Goal: Check status: Check status

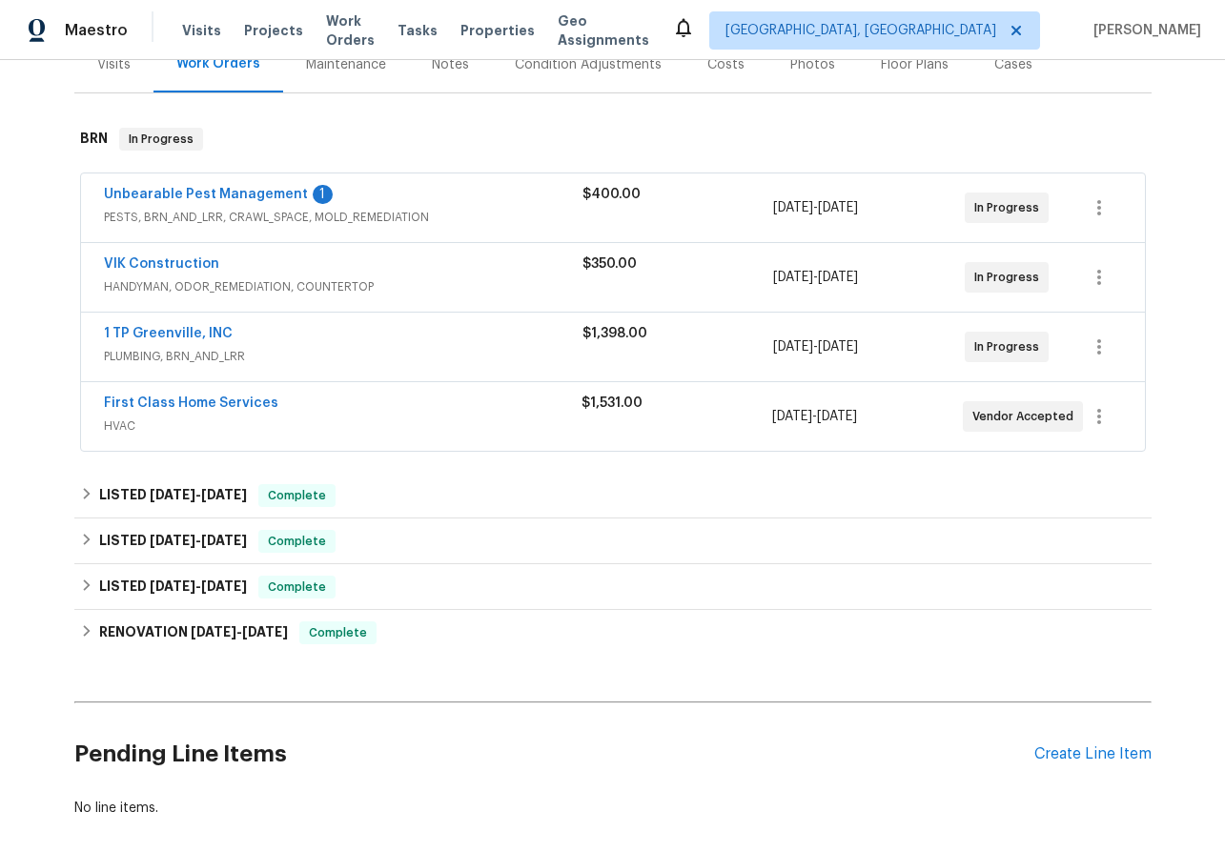
scroll to position [250, 0]
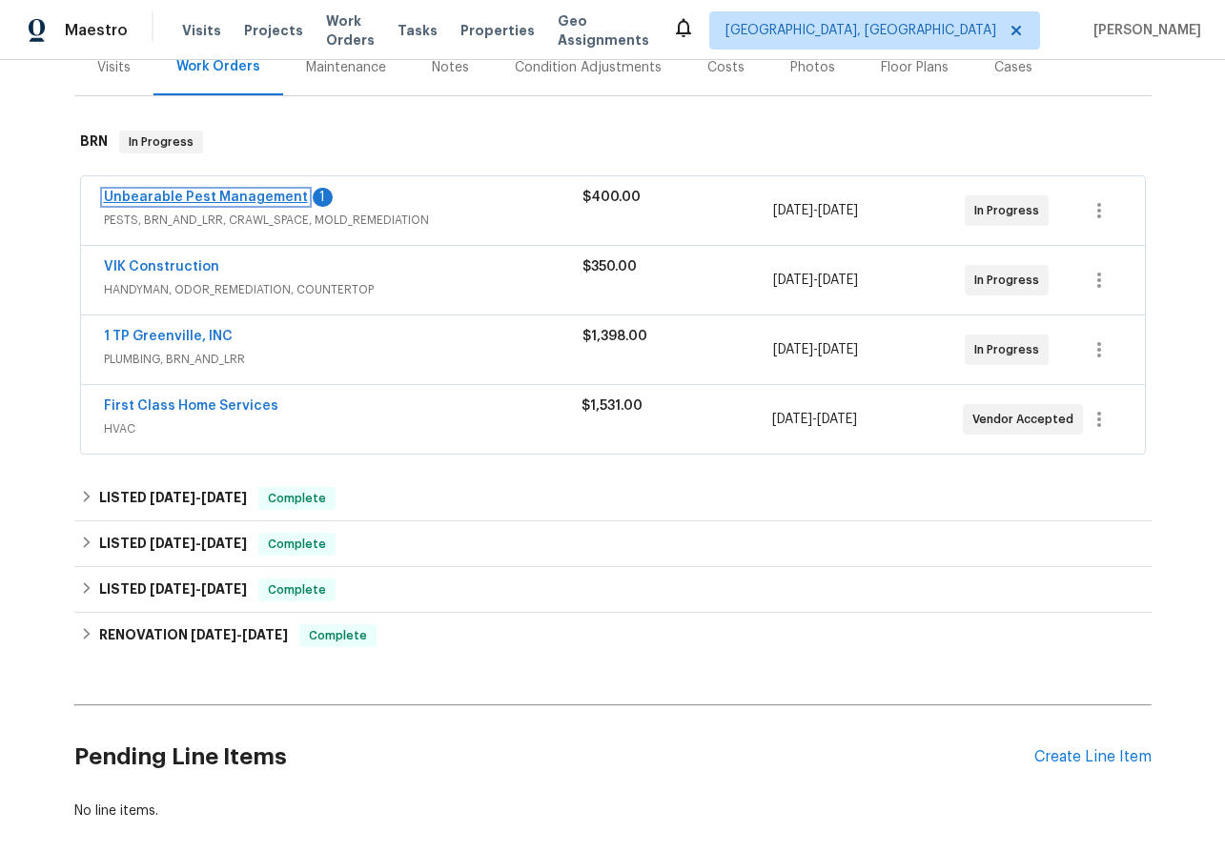
click at [155, 194] on link "Unbearable Pest Management" at bounding box center [206, 197] width 204 height 13
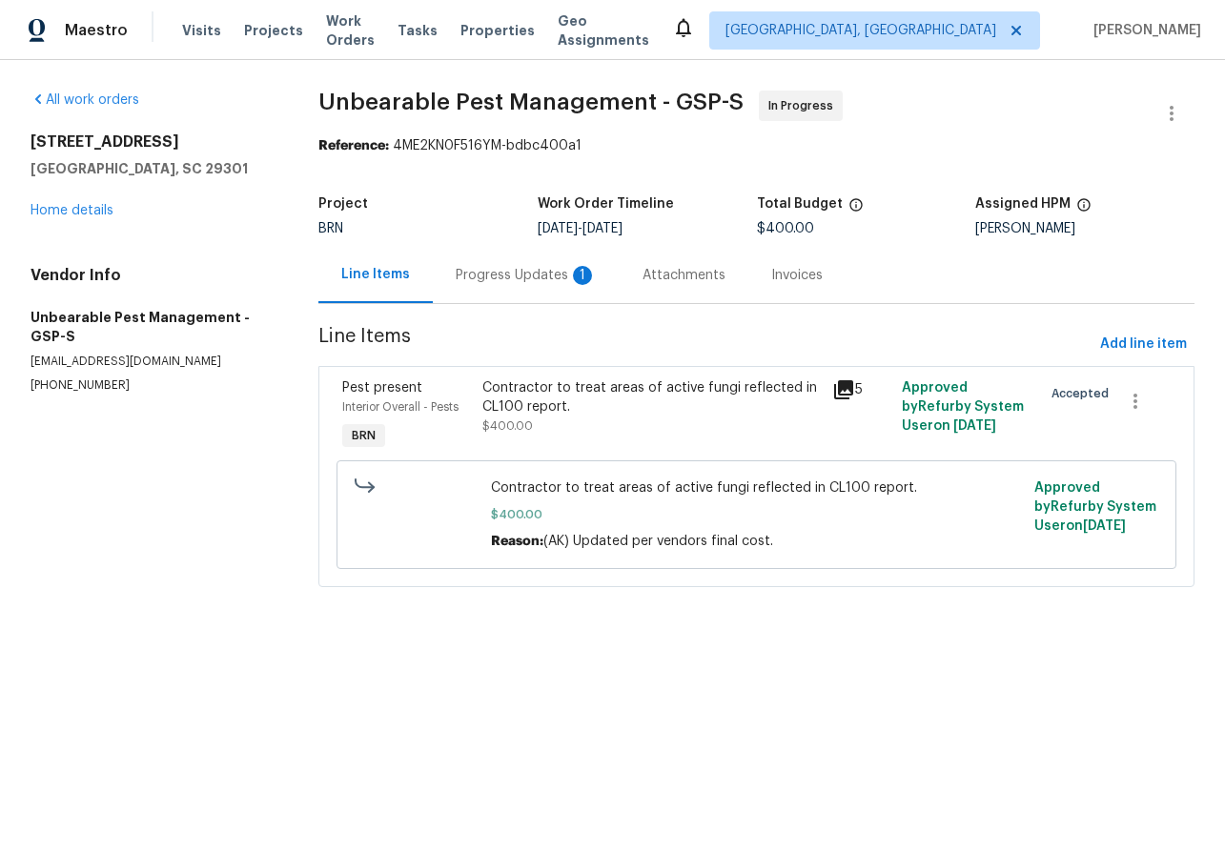
click at [509, 275] on div "Progress Updates 1" at bounding box center [526, 275] width 141 height 19
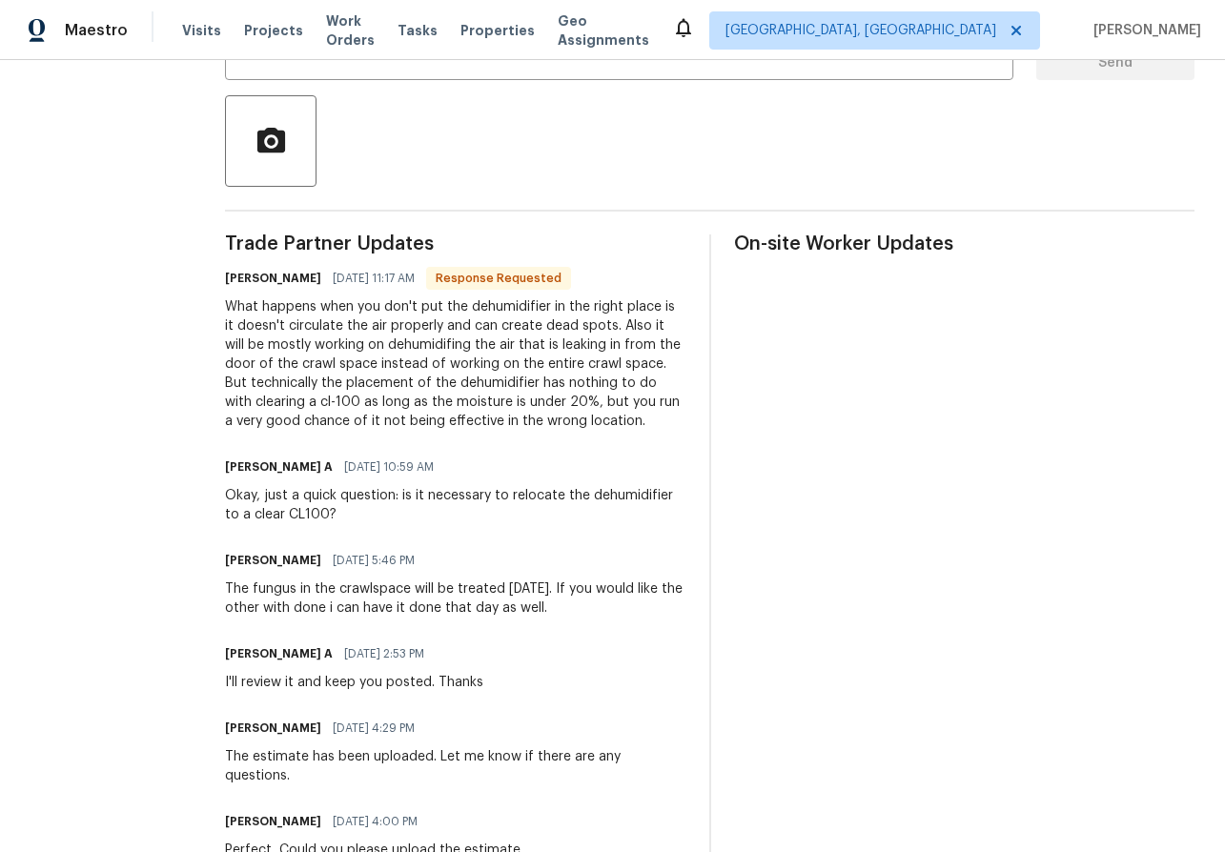
scroll to position [412, 0]
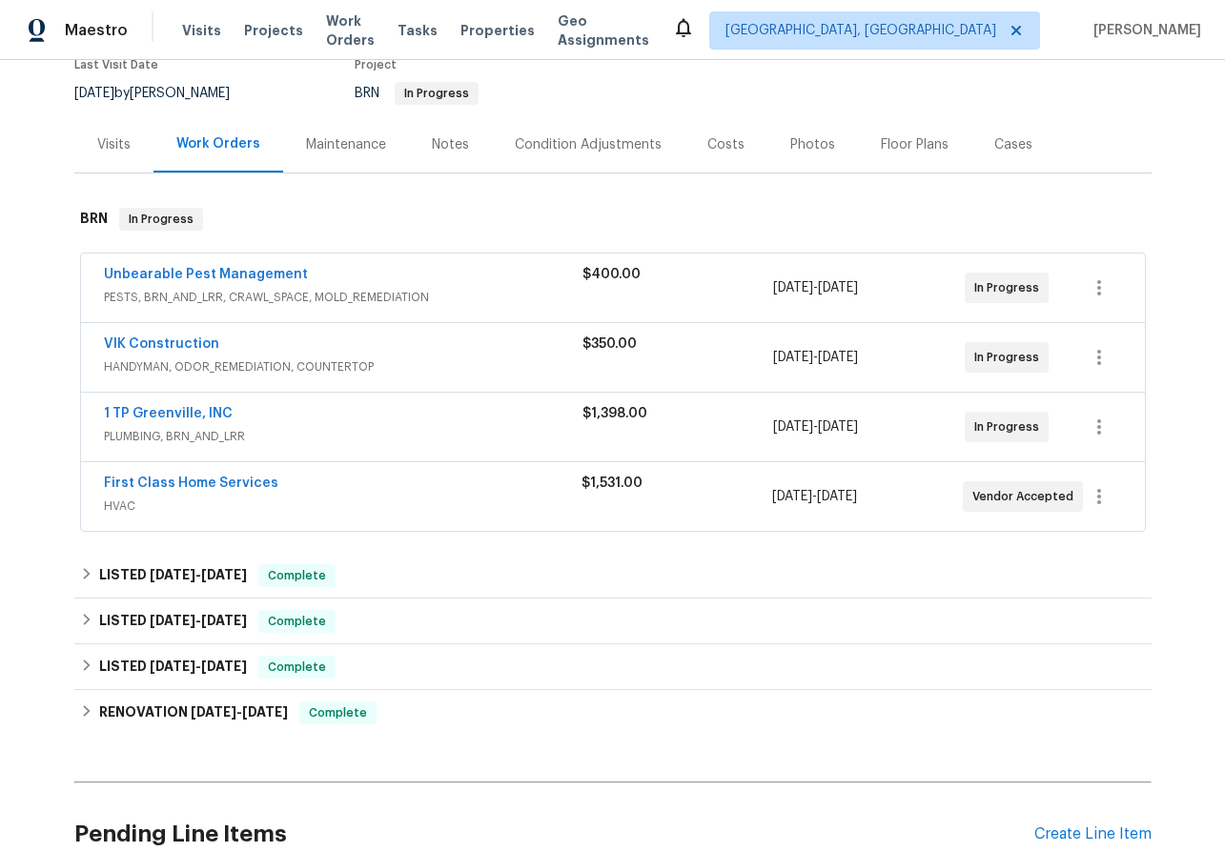
scroll to position [206, 0]
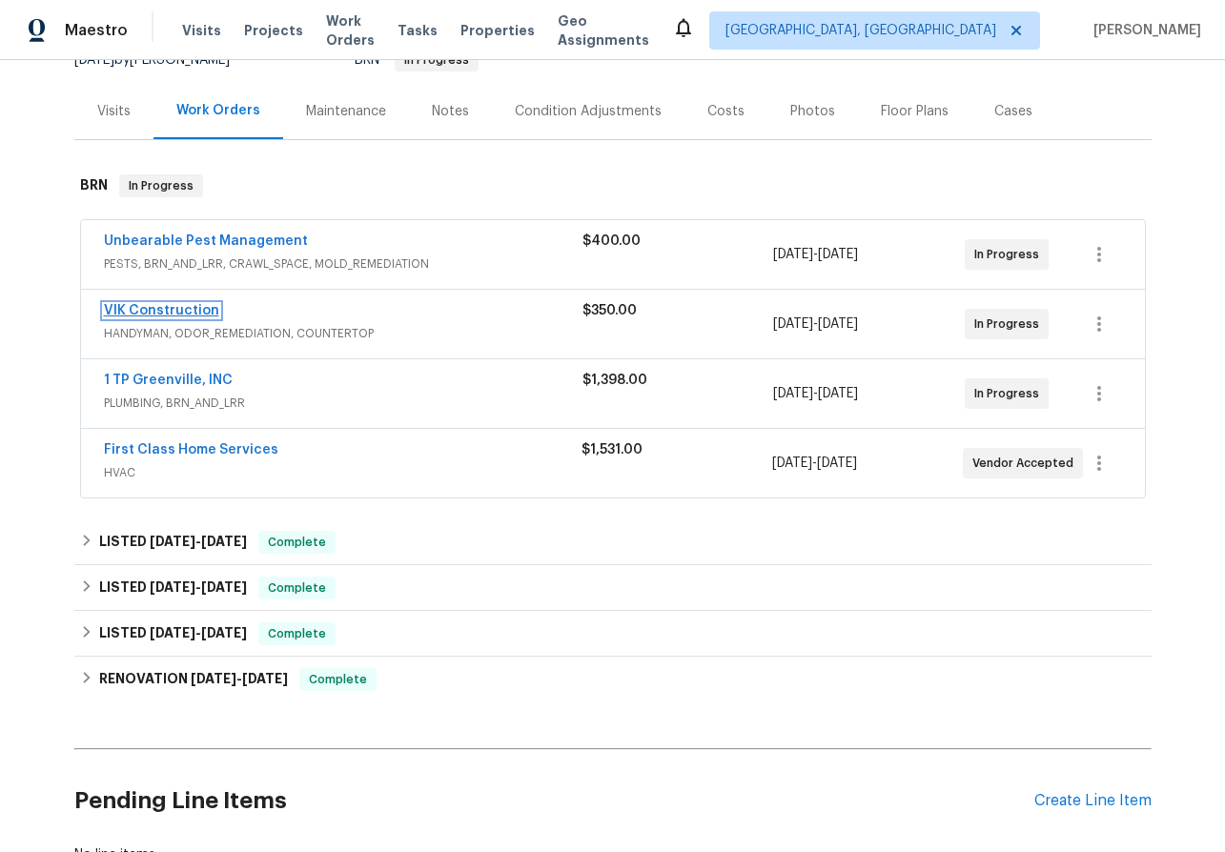
click at [156, 311] on link "VIK Construction" at bounding box center [161, 310] width 115 height 13
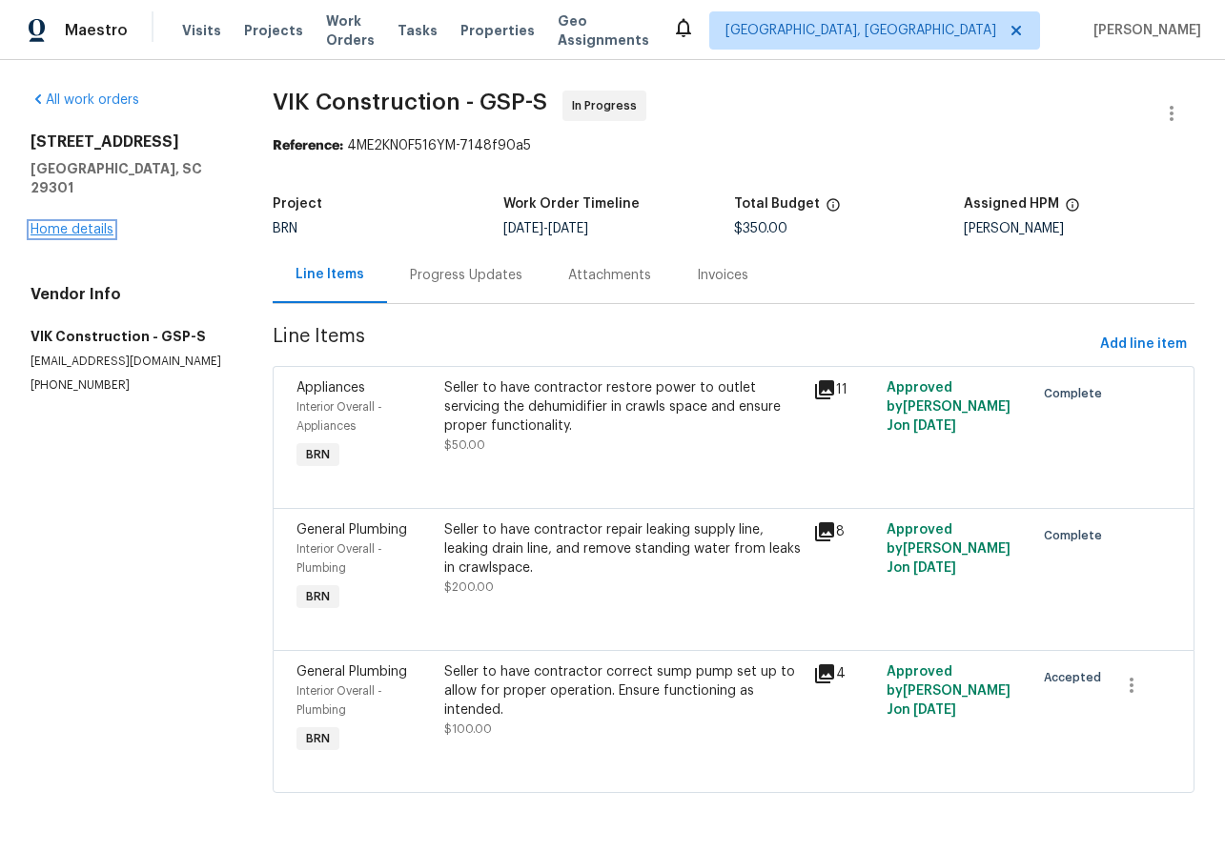
click at [87, 223] on link "Home details" at bounding box center [71, 229] width 83 height 13
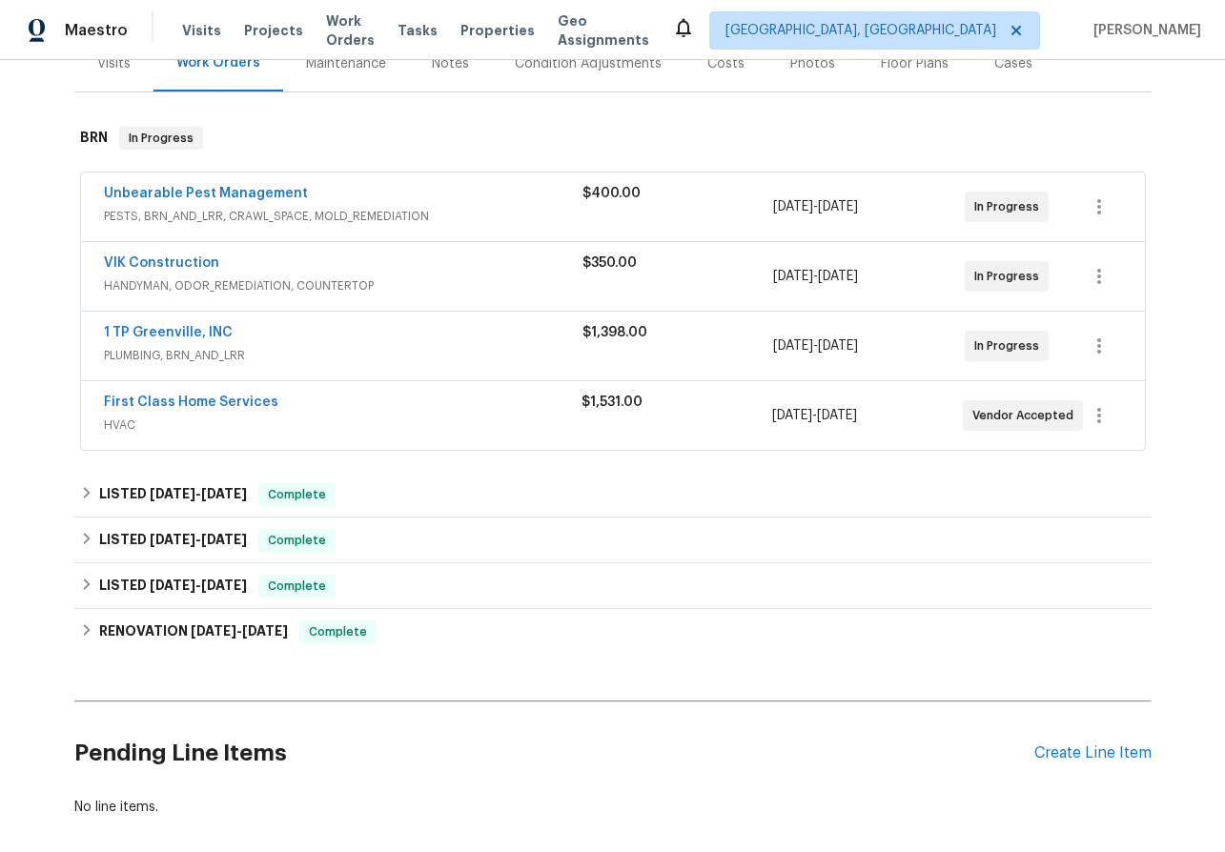
scroll to position [254, 0]
click at [195, 396] on link "First Class Home Services" at bounding box center [191, 402] width 174 height 13
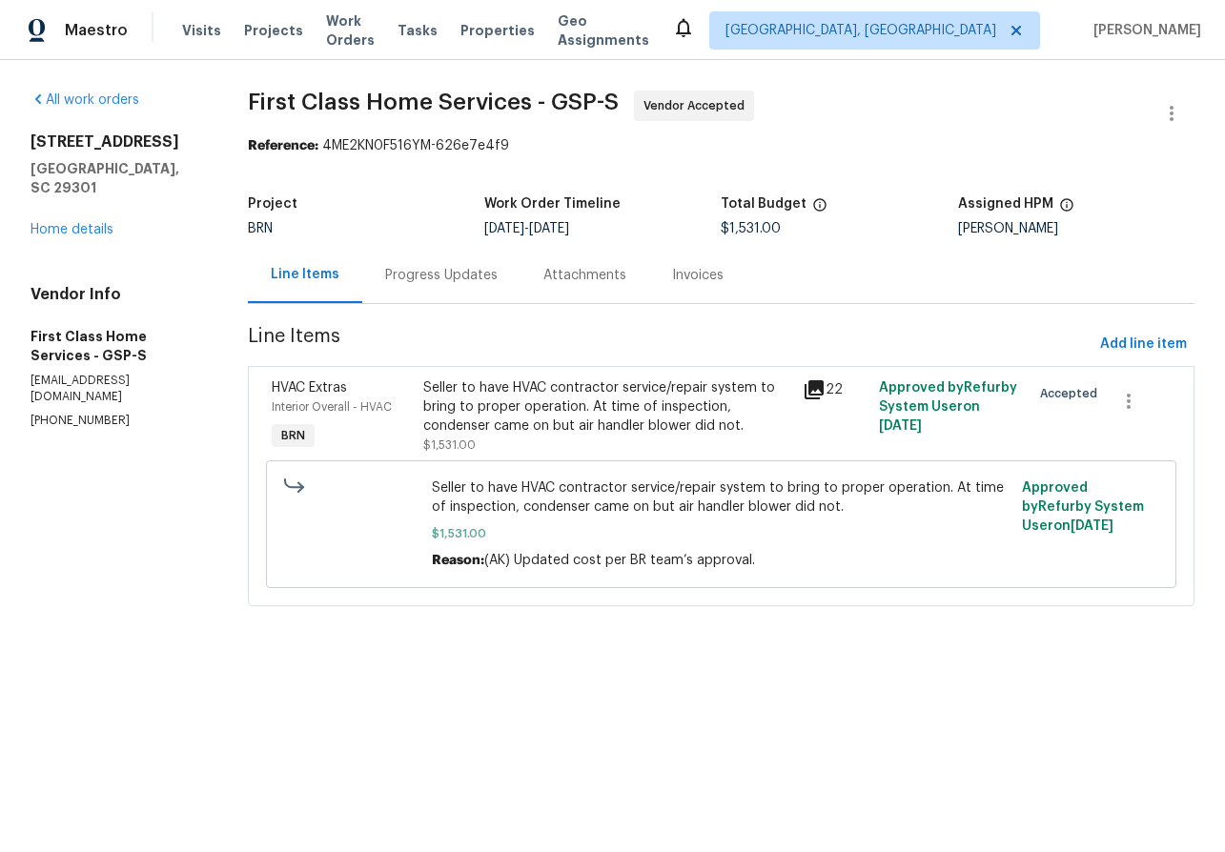
click at [398, 287] on div "Progress Updates" at bounding box center [441, 275] width 158 height 56
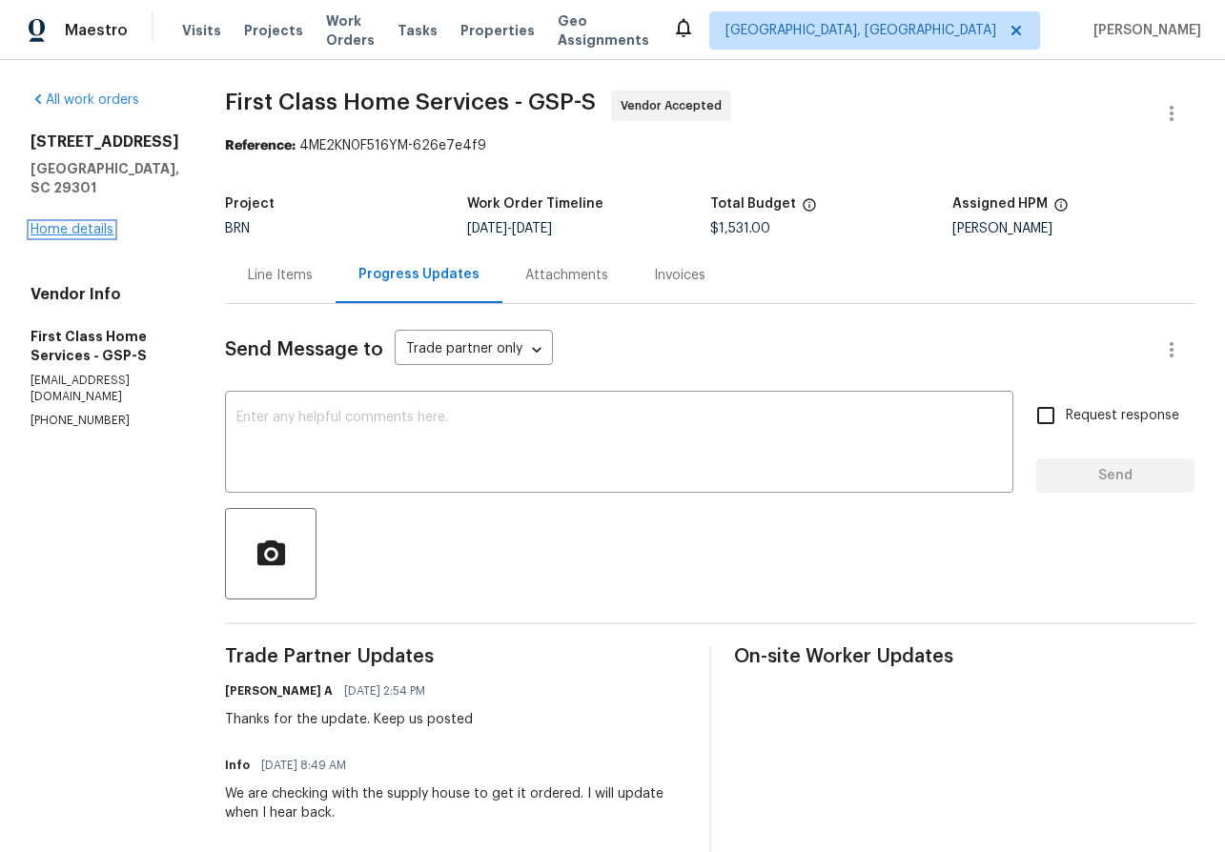
click at [77, 233] on link "Home details" at bounding box center [71, 229] width 83 height 13
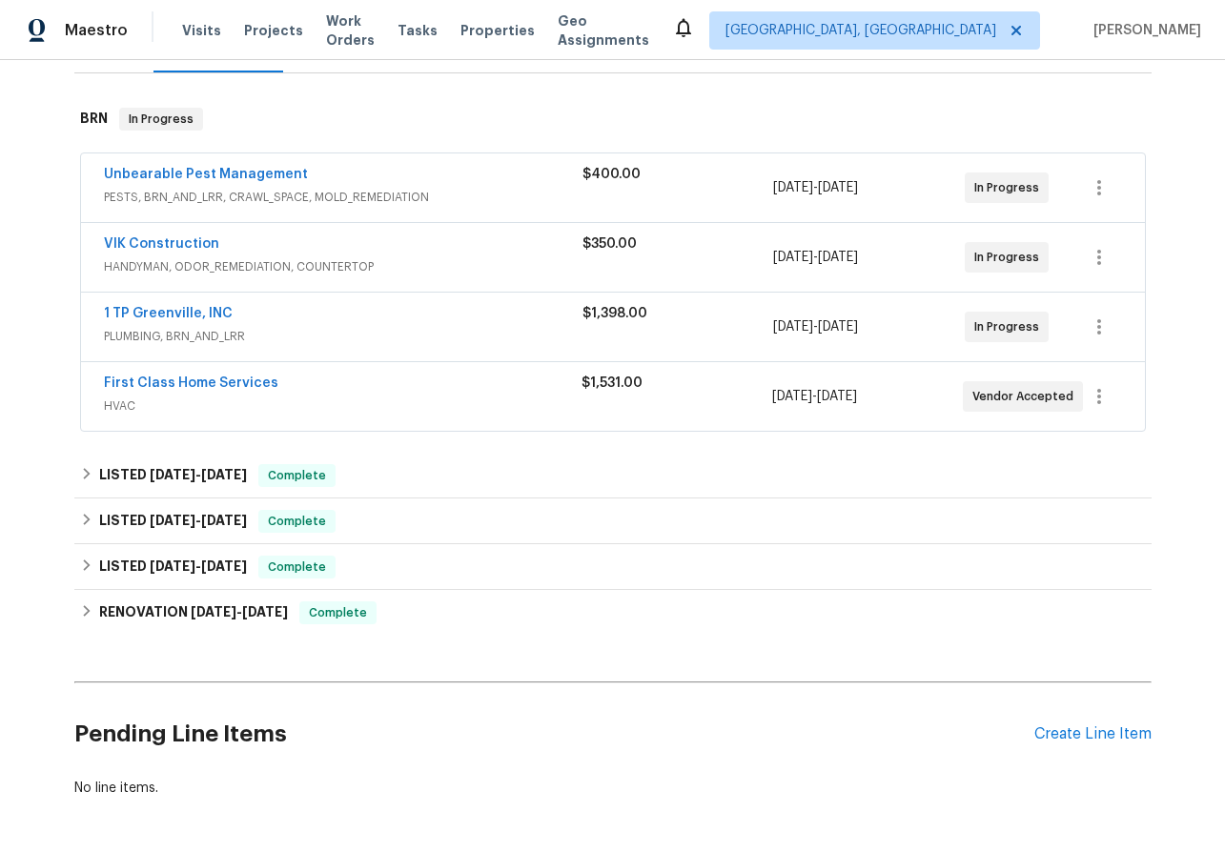
scroll to position [272, 0]
click at [159, 316] on link "1 TP Greenville, INC" at bounding box center [168, 314] width 129 height 13
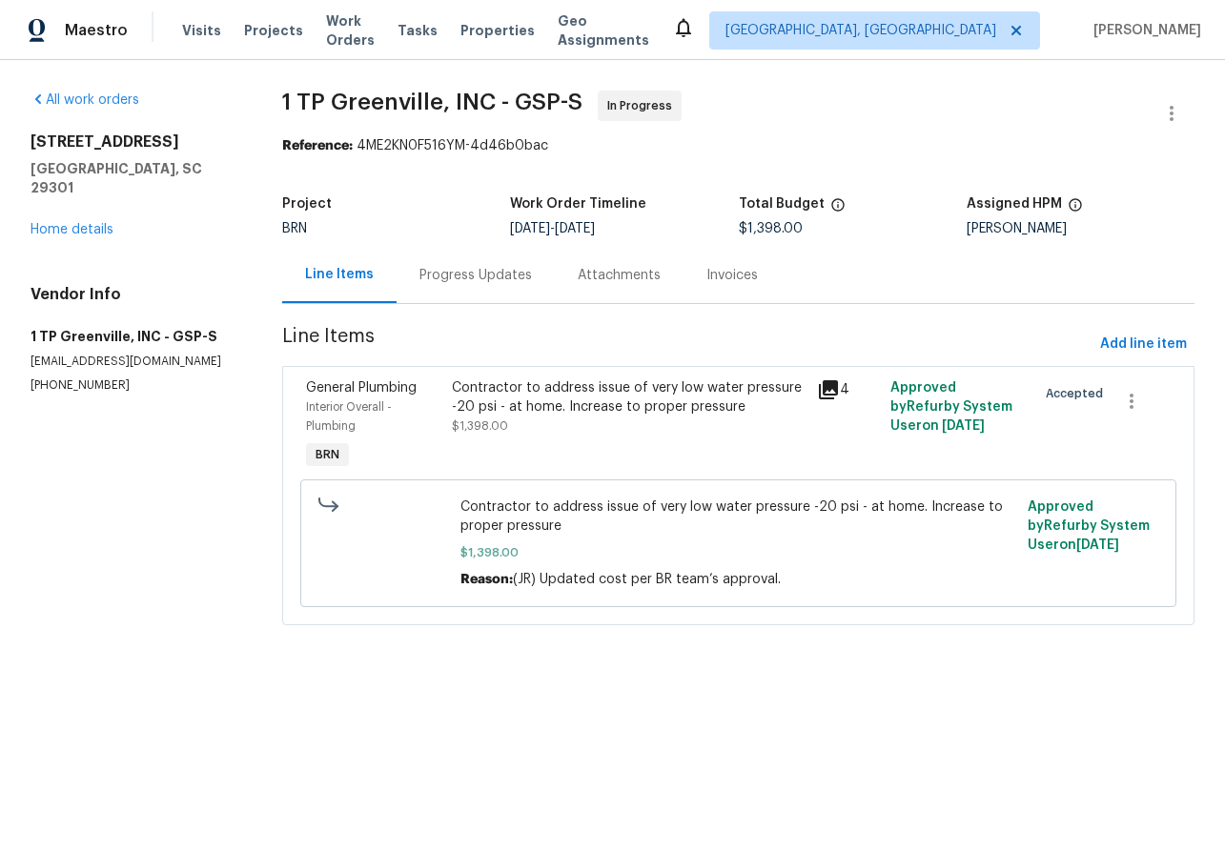
click at [473, 274] on div "Progress Updates" at bounding box center [475, 275] width 112 height 19
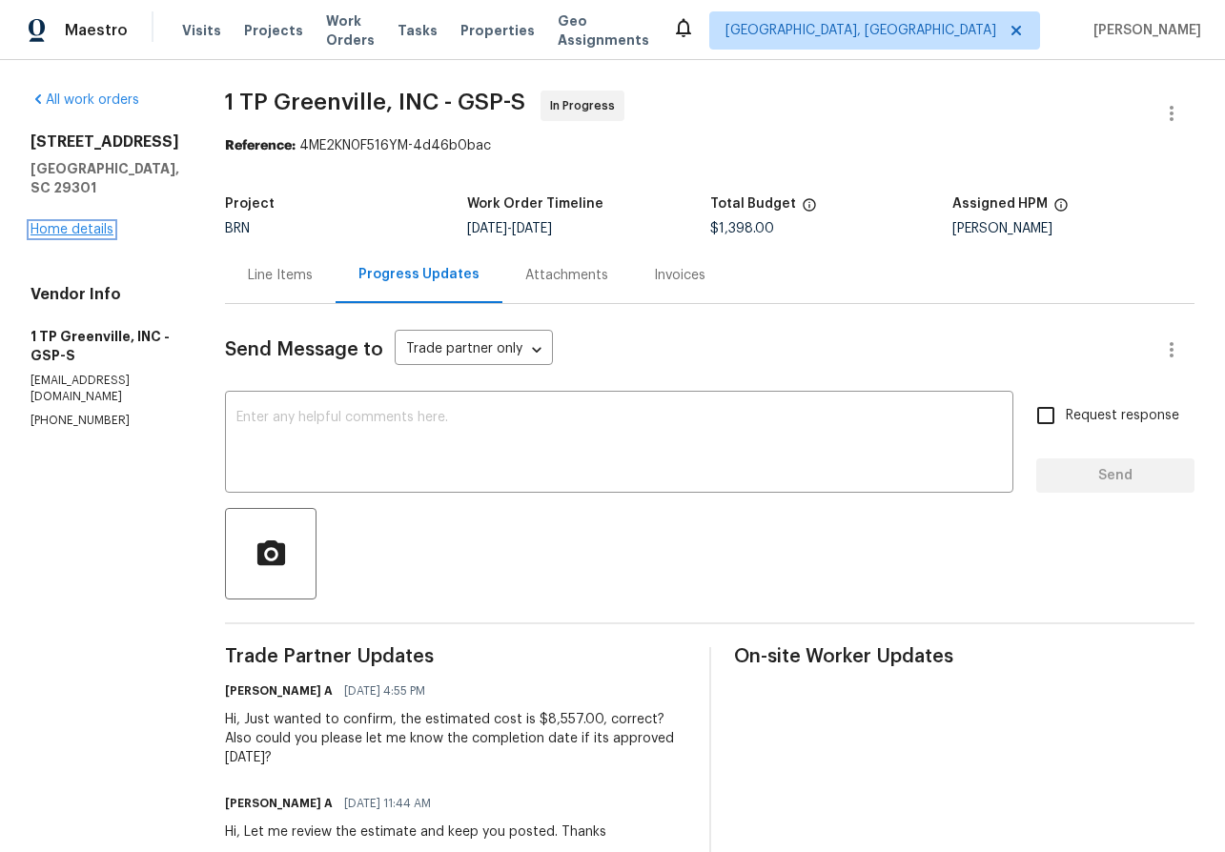
click at [64, 232] on link "Home details" at bounding box center [71, 229] width 83 height 13
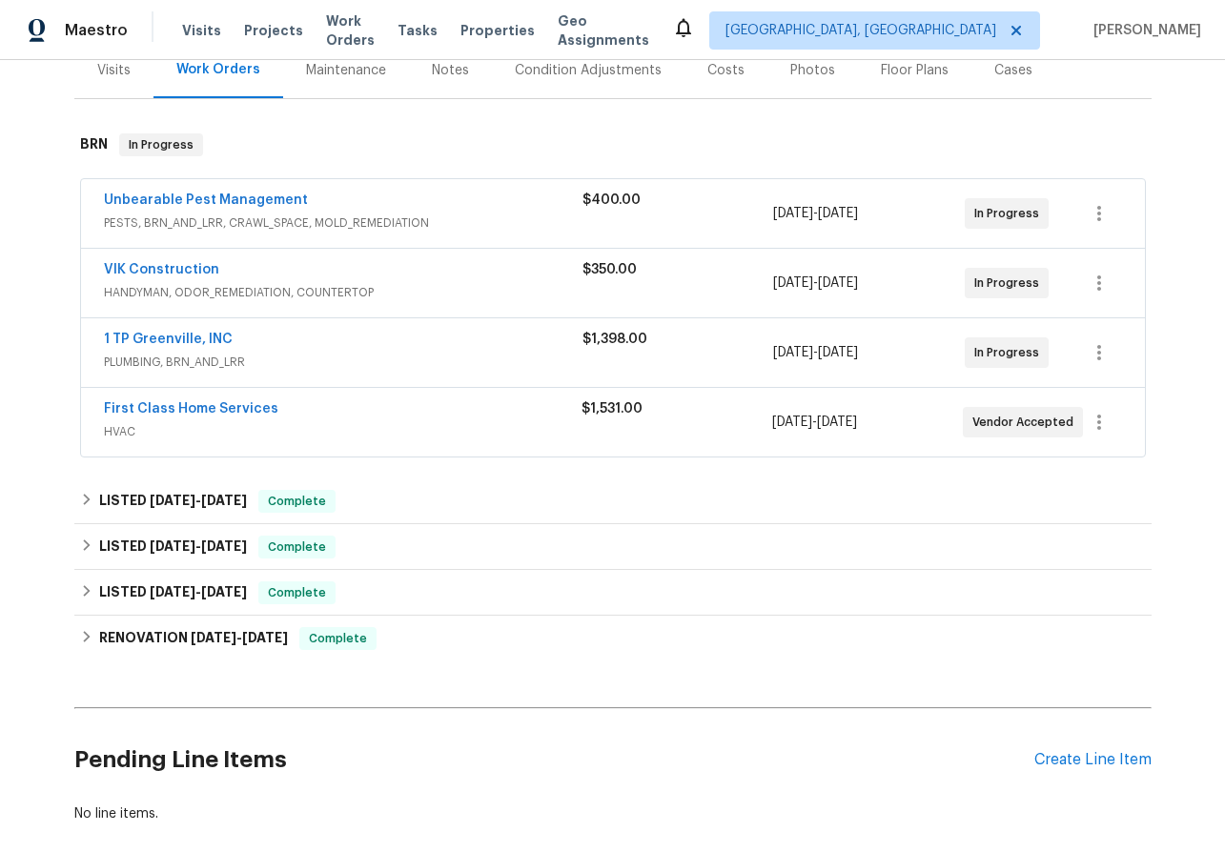
scroll to position [275, 0]
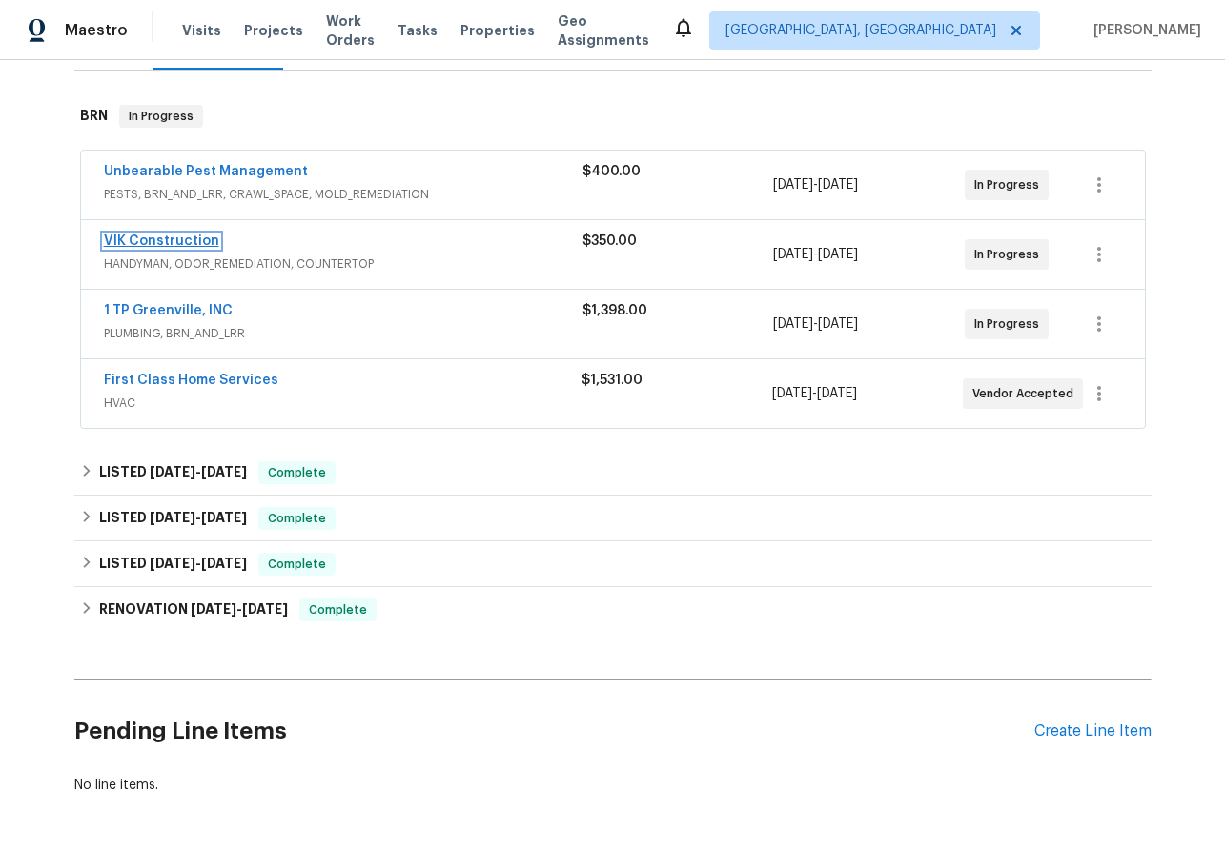
click at [143, 235] on link "VIK Construction" at bounding box center [161, 240] width 115 height 13
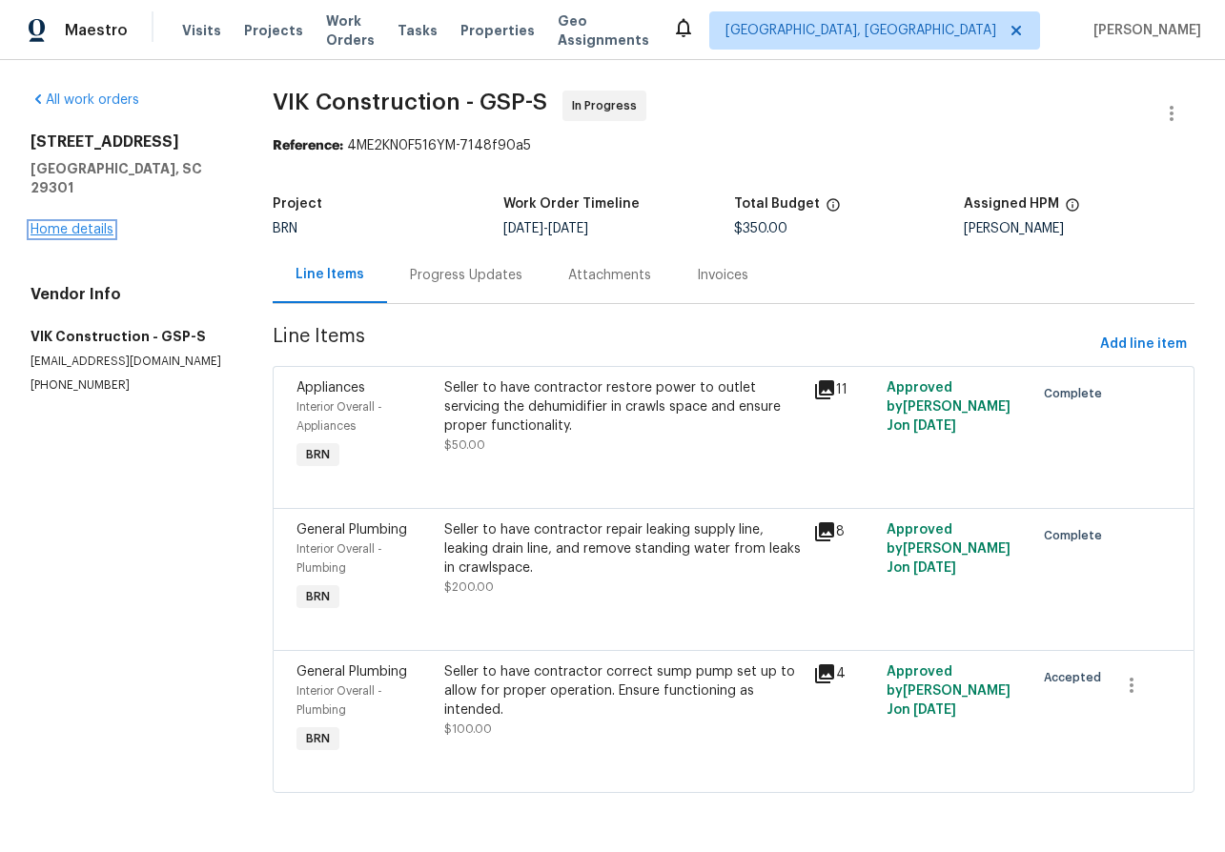
click at [60, 223] on link "Home details" at bounding box center [71, 229] width 83 height 13
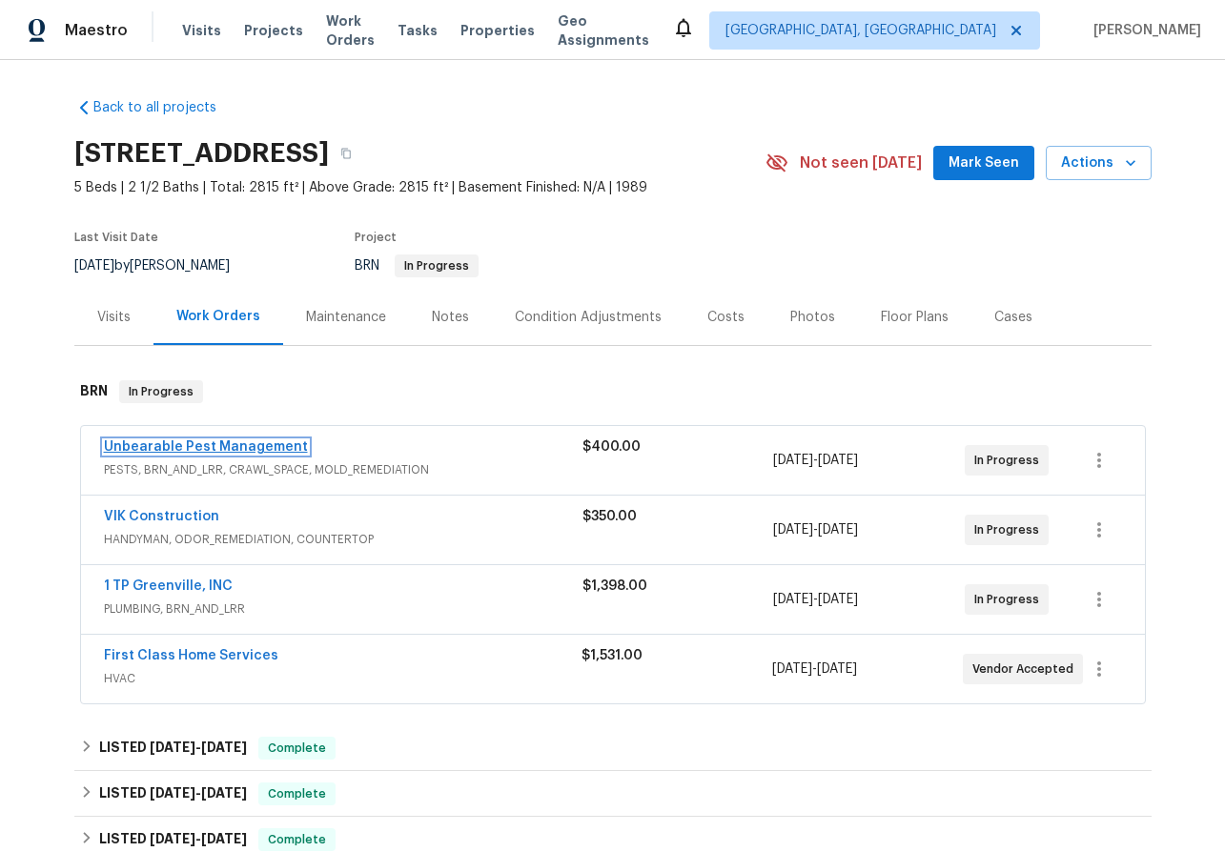
click at [199, 444] on link "Unbearable Pest Management" at bounding box center [206, 446] width 204 height 13
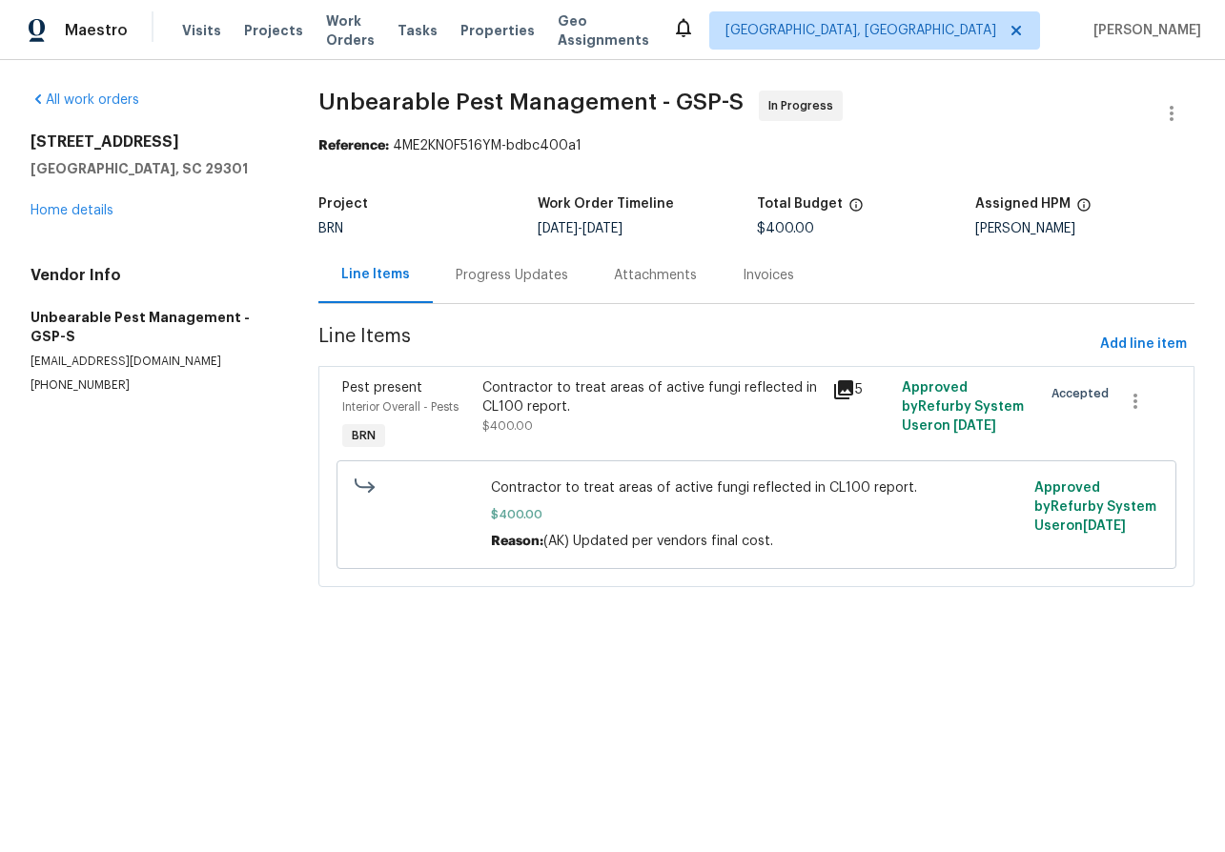
click at [497, 285] on div "Progress Updates" at bounding box center [512, 275] width 112 height 19
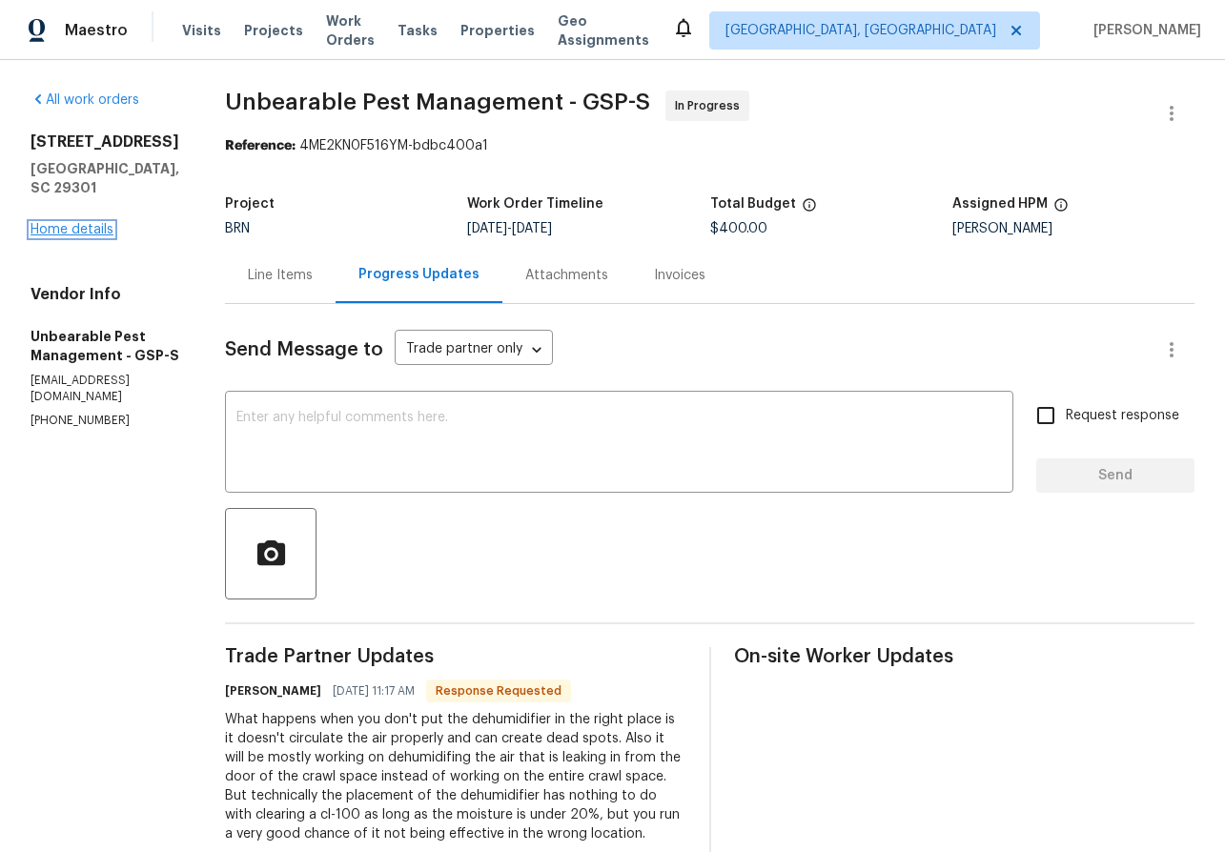
click at [72, 223] on link "Home details" at bounding box center [71, 229] width 83 height 13
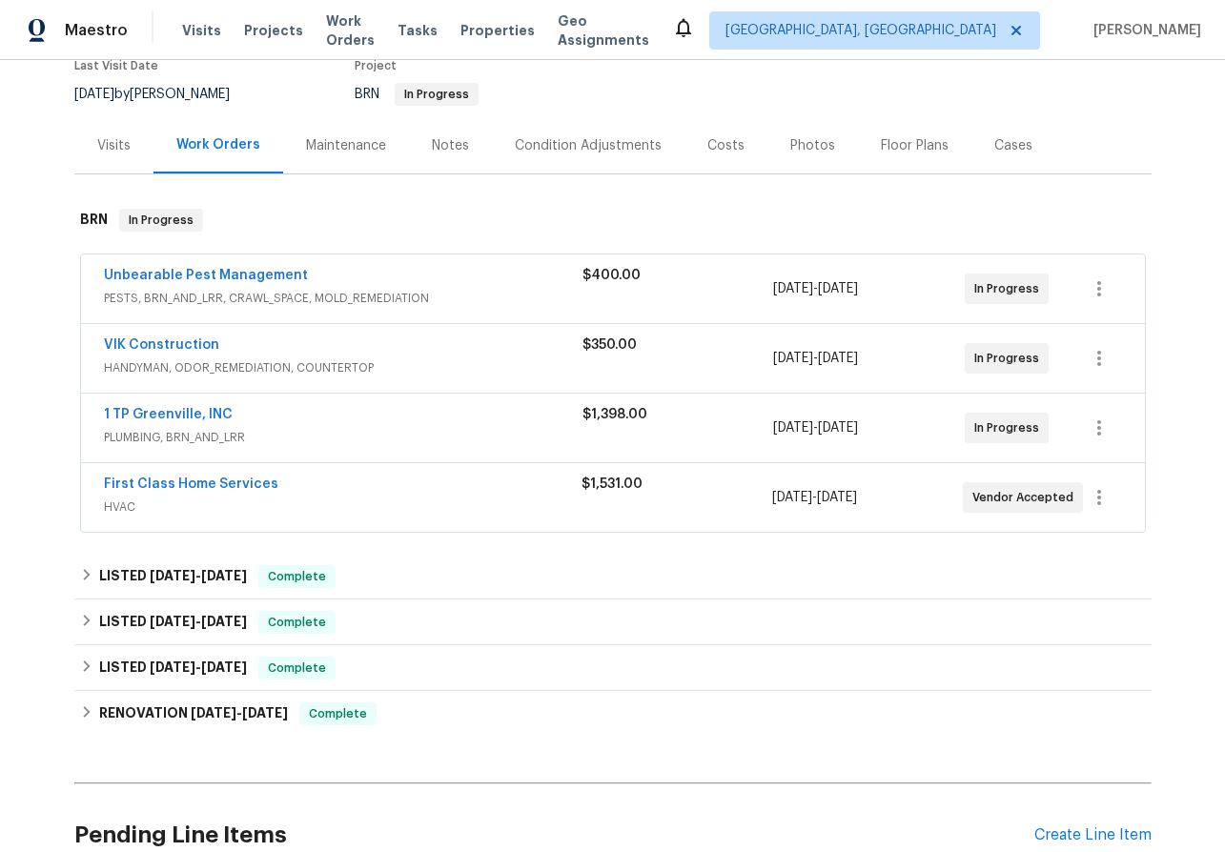
scroll to position [172, 0]
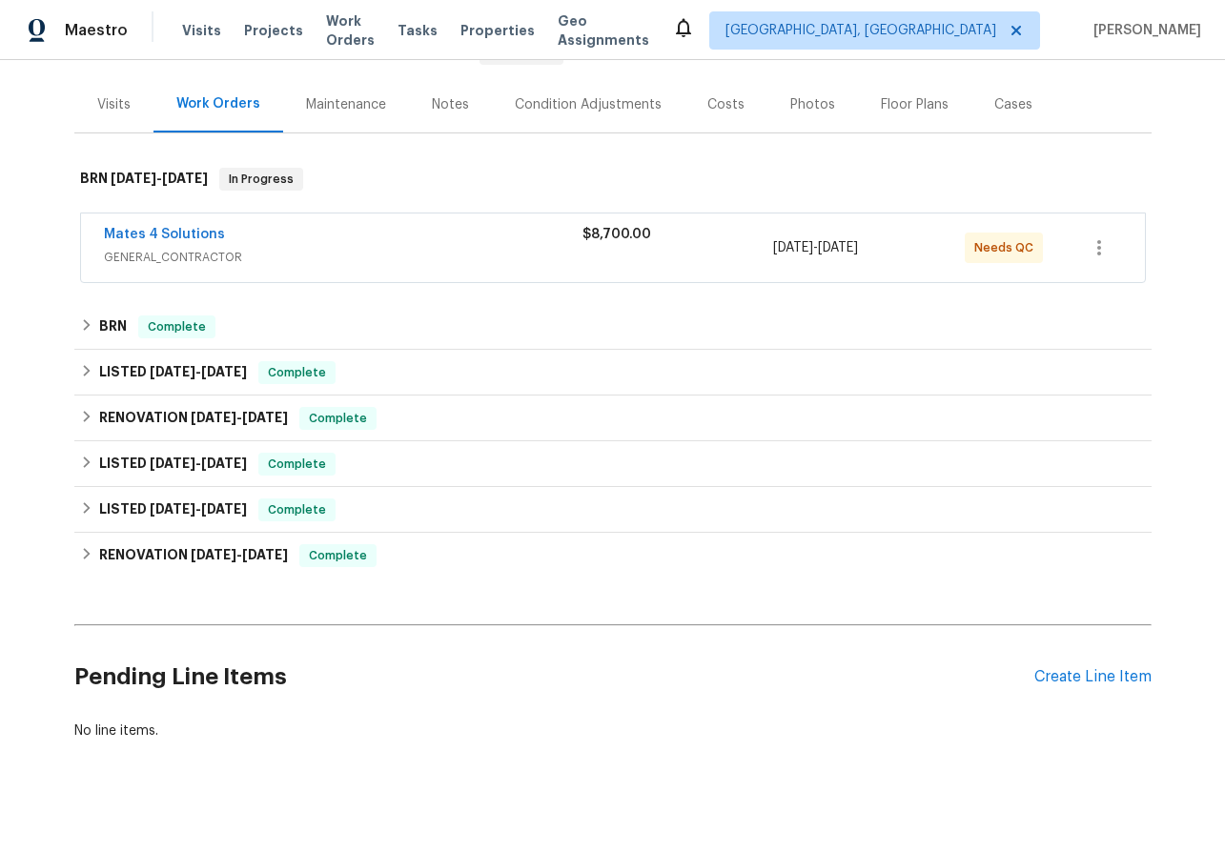
scroll to position [213, 0]
click at [135, 228] on link "Mates 4 Solutions" at bounding box center [164, 233] width 121 height 13
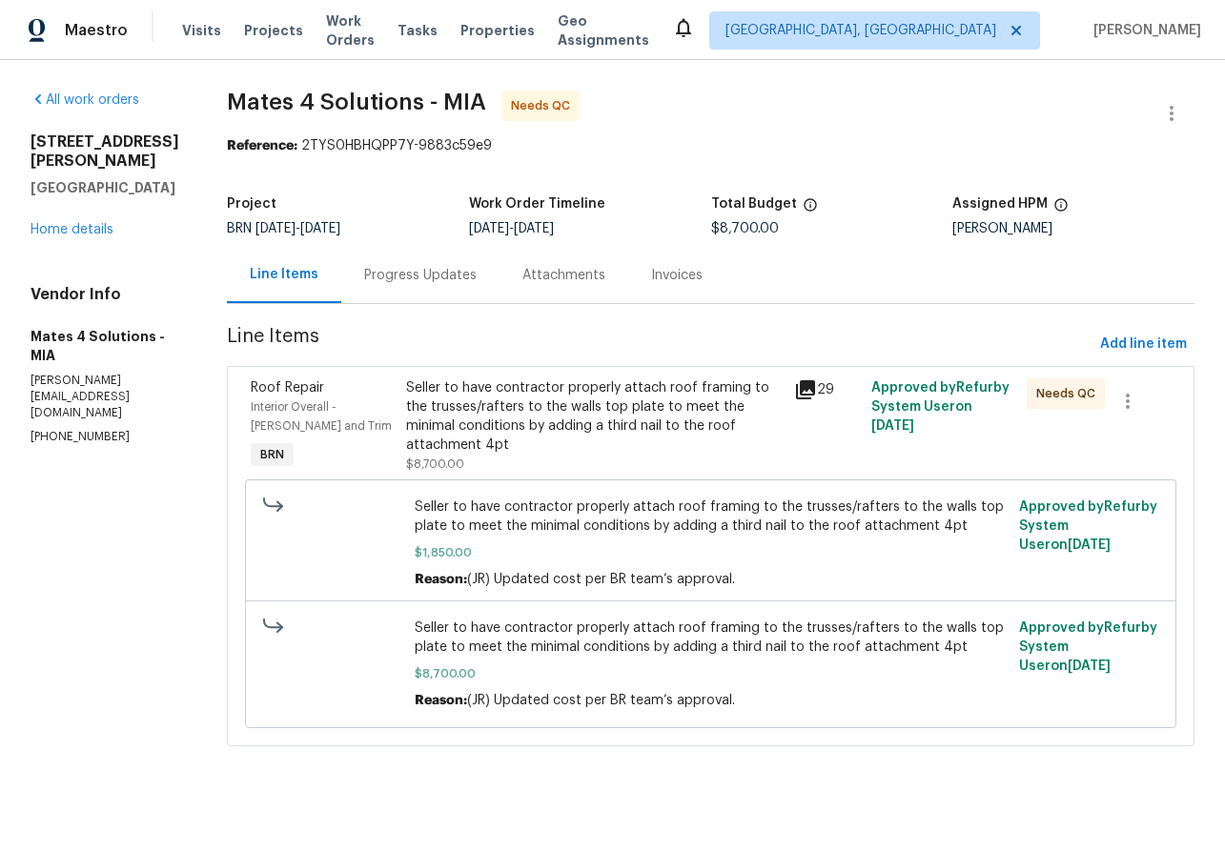
click at [815, 391] on icon at bounding box center [805, 389] width 19 height 19
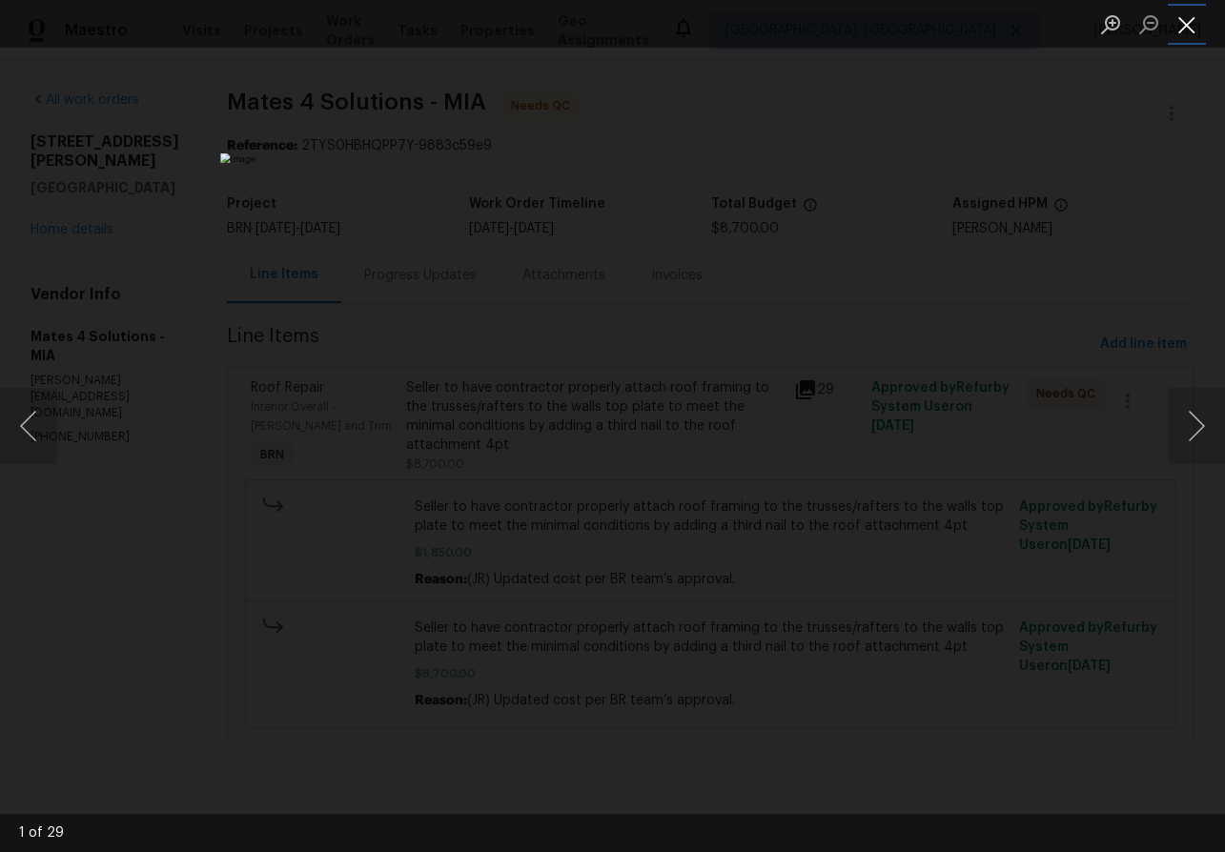
click at [1187, 24] on button "Close lightbox" at bounding box center [1186, 24] width 38 height 33
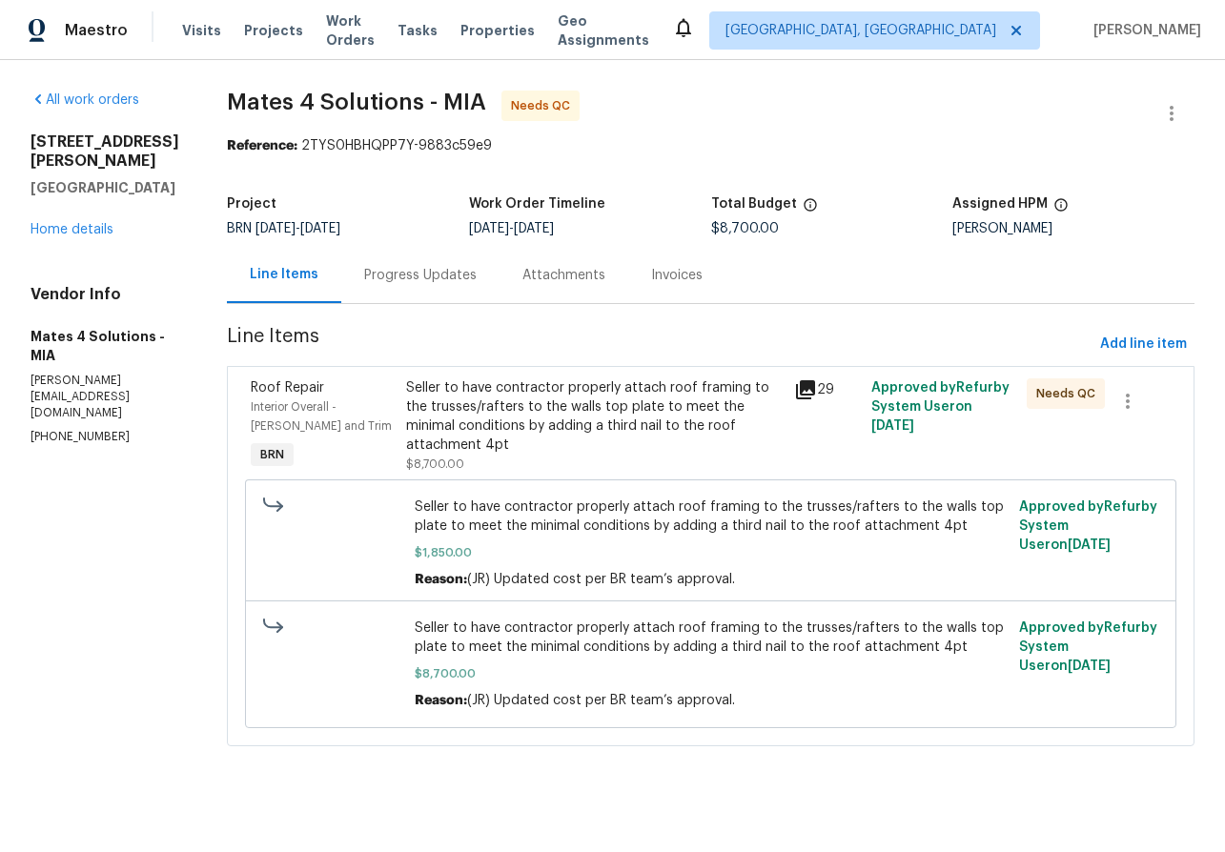
click at [810, 395] on icon at bounding box center [805, 389] width 19 height 19
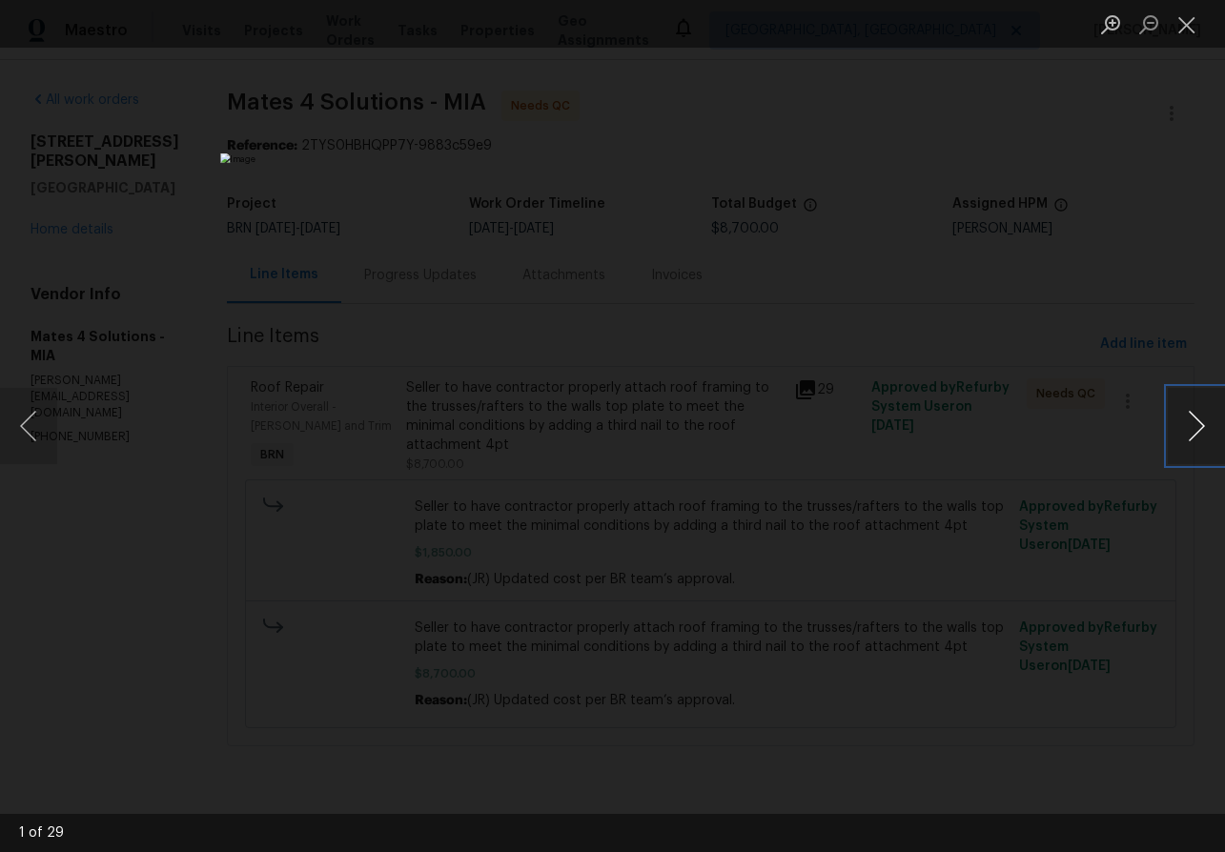
click at [1192, 418] on button "Next image" at bounding box center [1195, 426] width 57 height 76
click at [1191, 418] on button "Next image" at bounding box center [1195, 426] width 57 height 76
click at [1190, 418] on button "Next image" at bounding box center [1195, 426] width 57 height 76
click at [25, 425] on button "Previous image" at bounding box center [28, 426] width 57 height 76
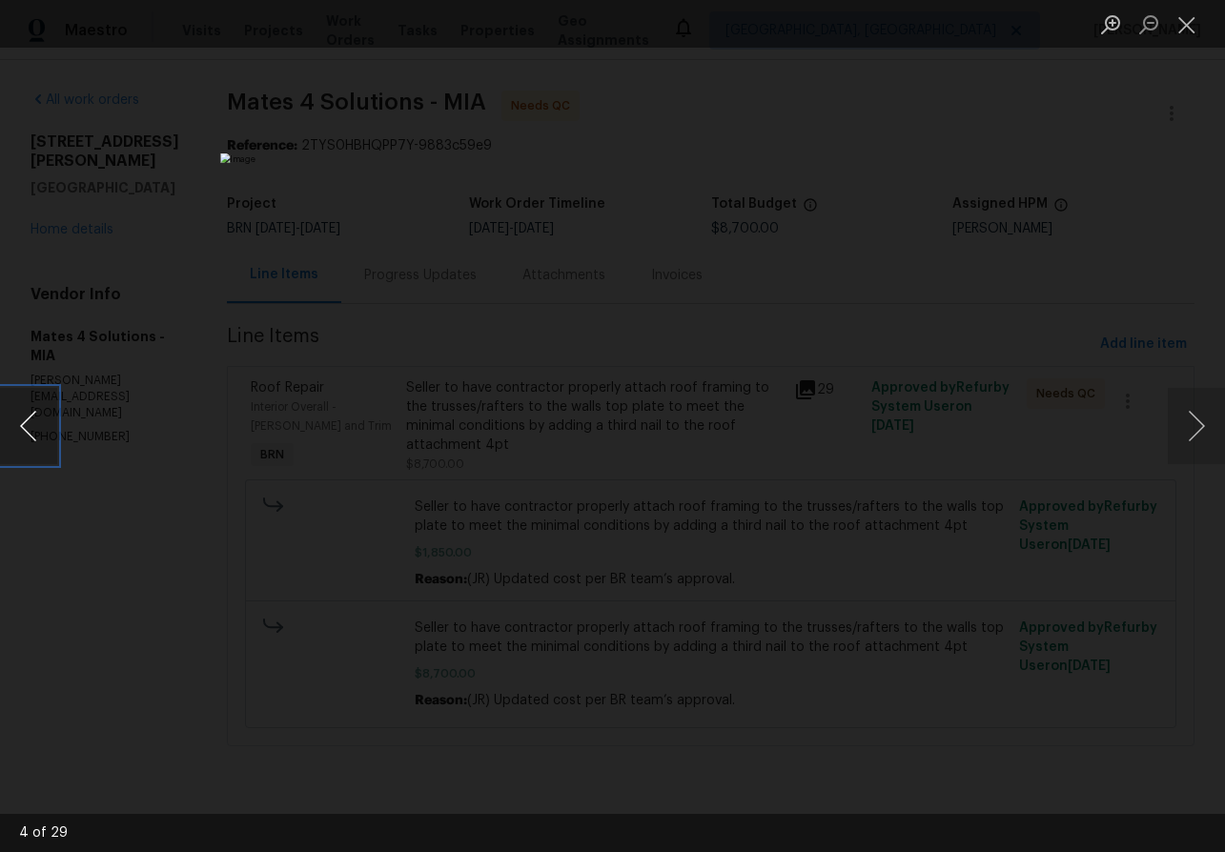
click at [25, 425] on button "Previous image" at bounding box center [28, 426] width 57 height 76
click at [30, 423] on button "Previous image" at bounding box center [28, 426] width 57 height 76
click at [1195, 23] on button "Close lightbox" at bounding box center [1186, 24] width 38 height 33
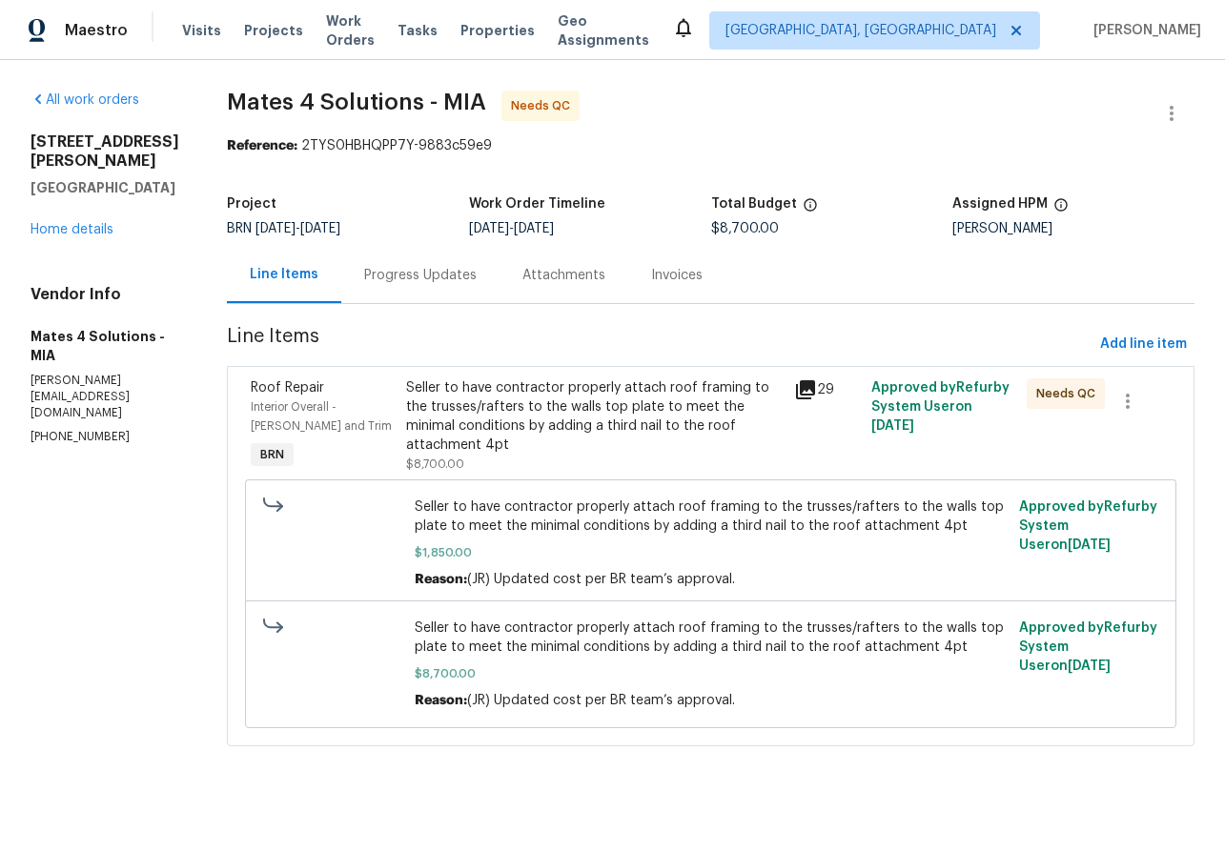
click at [408, 271] on div "Progress Updates" at bounding box center [420, 275] width 112 height 19
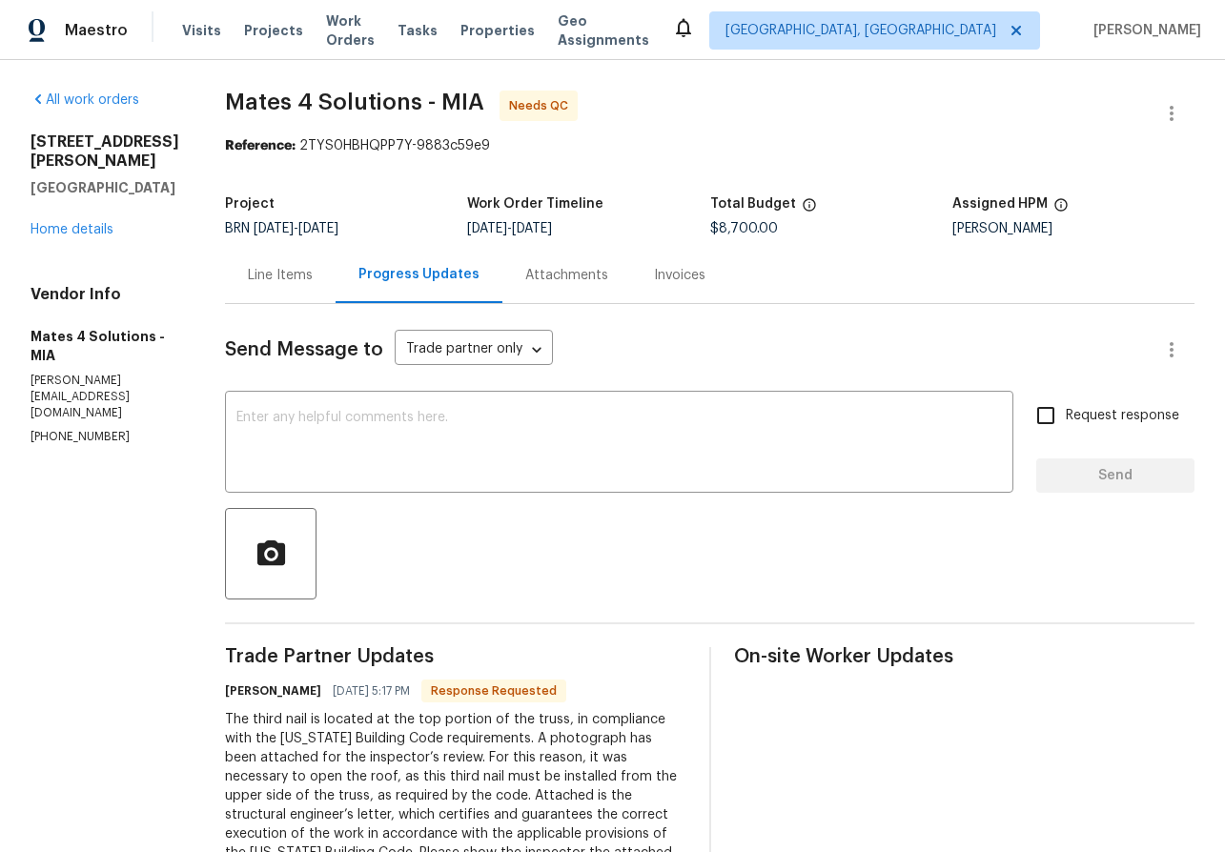
click at [300, 276] on div "Line Items" at bounding box center [280, 275] width 65 height 19
click at [305, 278] on div "Line Items" at bounding box center [280, 275] width 65 height 19
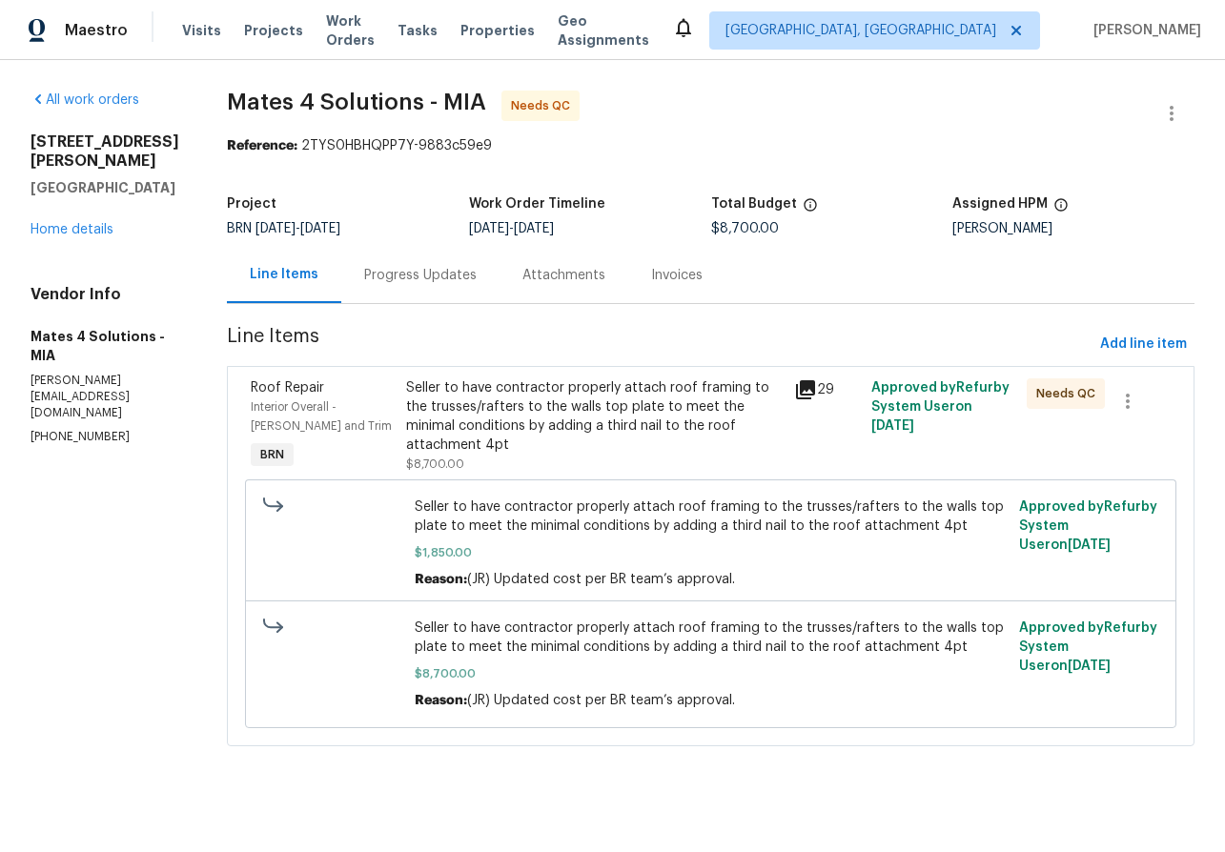
click at [804, 391] on icon at bounding box center [805, 389] width 23 height 23
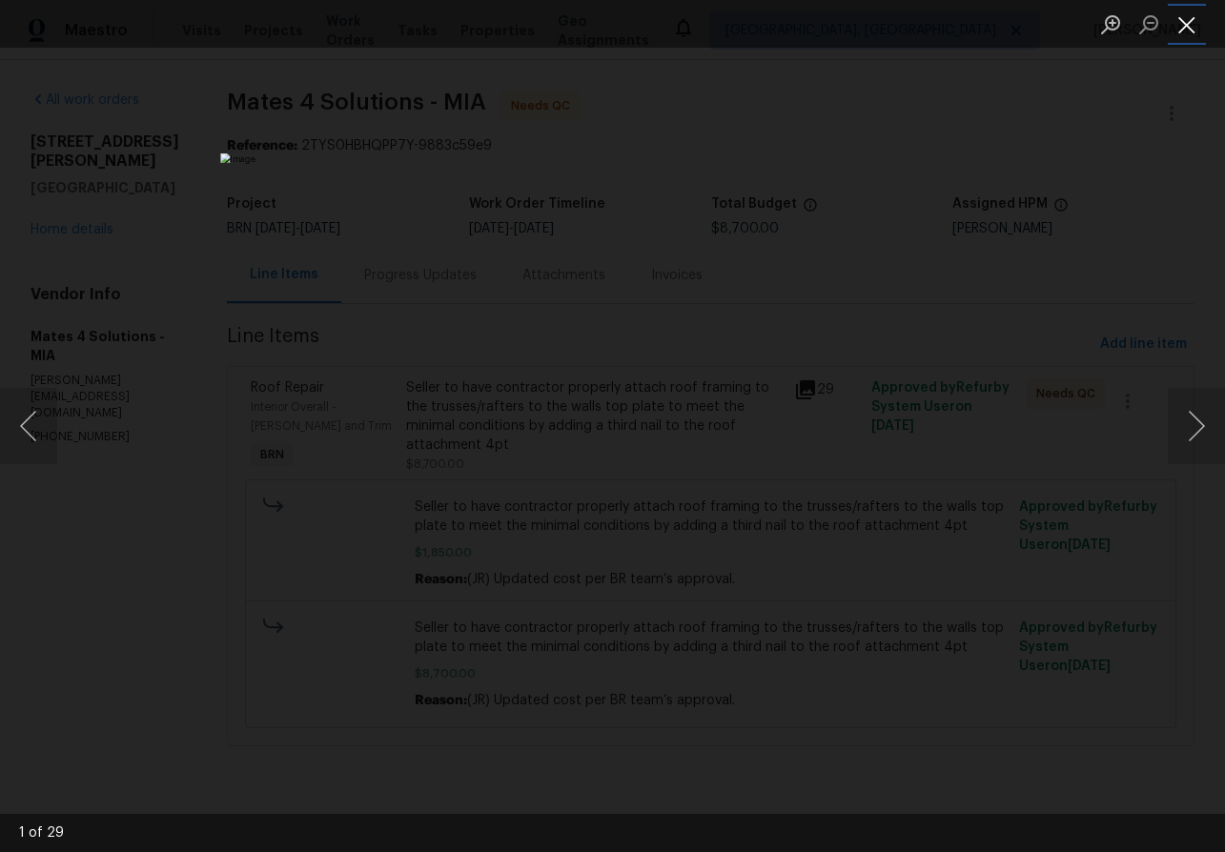
click at [1182, 24] on button "Close lightbox" at bounding box center [1186, 24] width 38 height 33
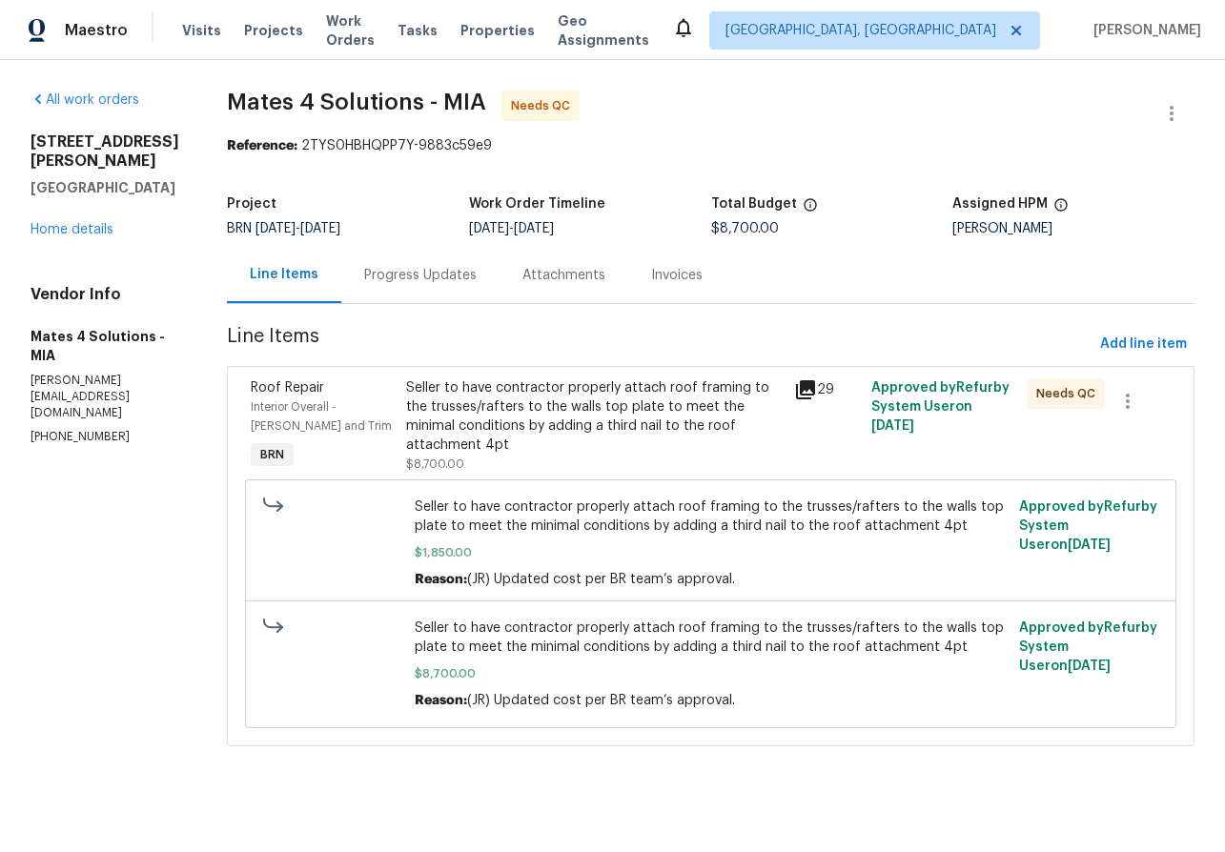
click at [428, 273] on div "Progress Updates" at bounding box center [420, 275] width 112 height 19
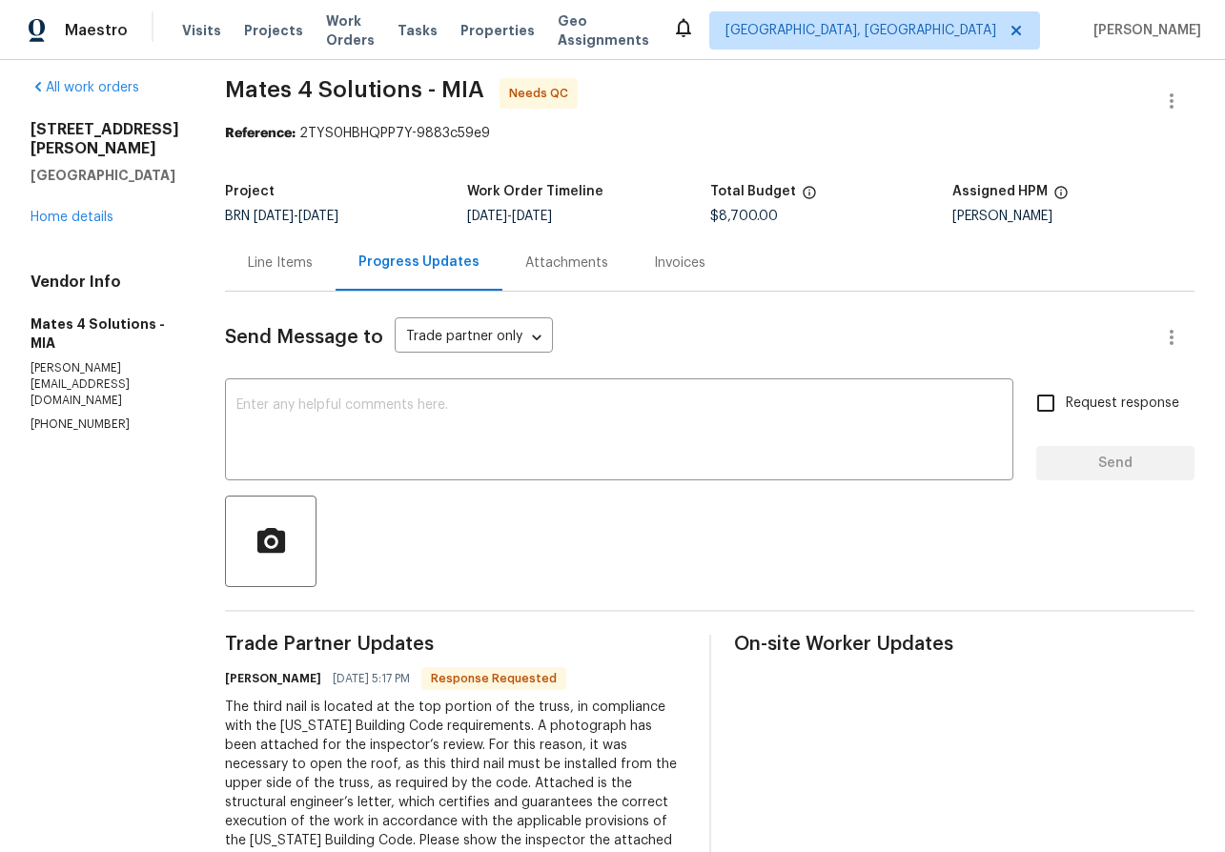
scroll to position [14, 0]
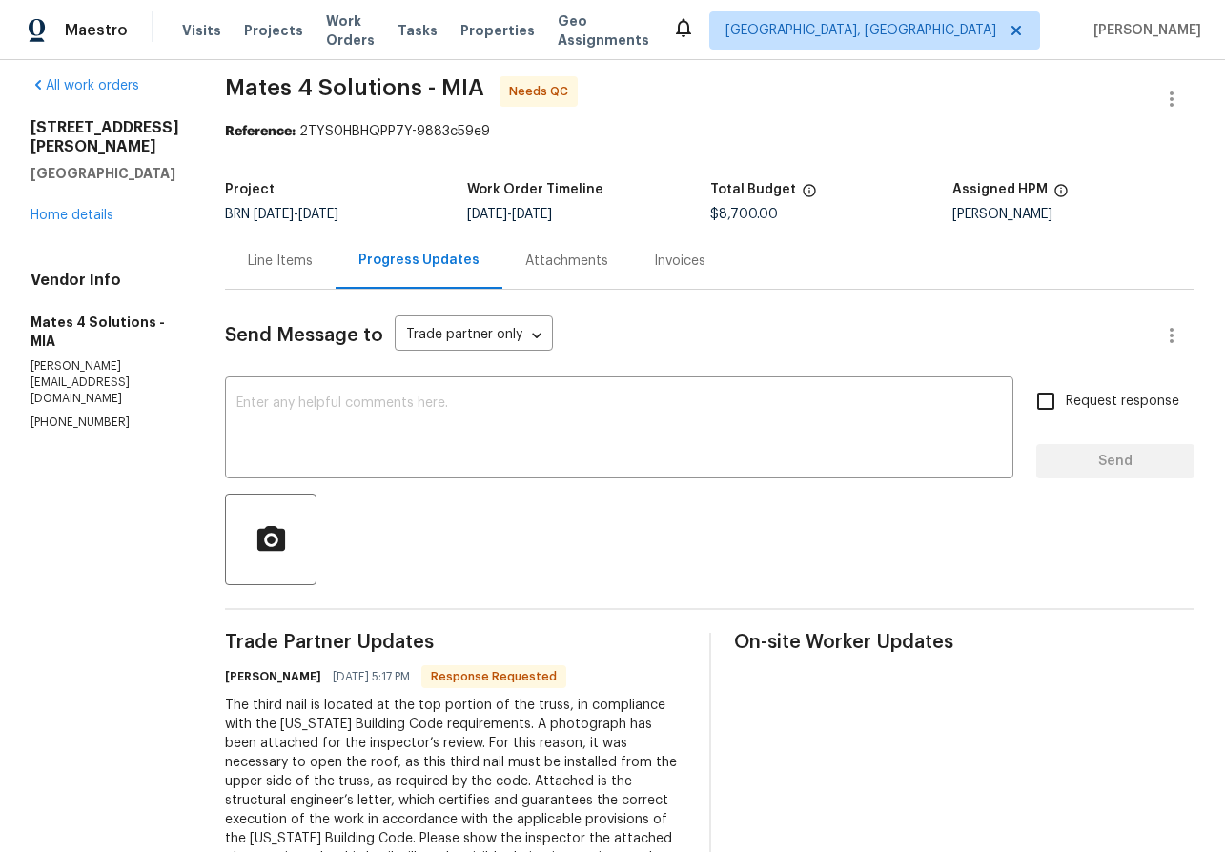
click at [300, 258] on div "Line Items" at bounding box center [280, 261] width 65 height 19
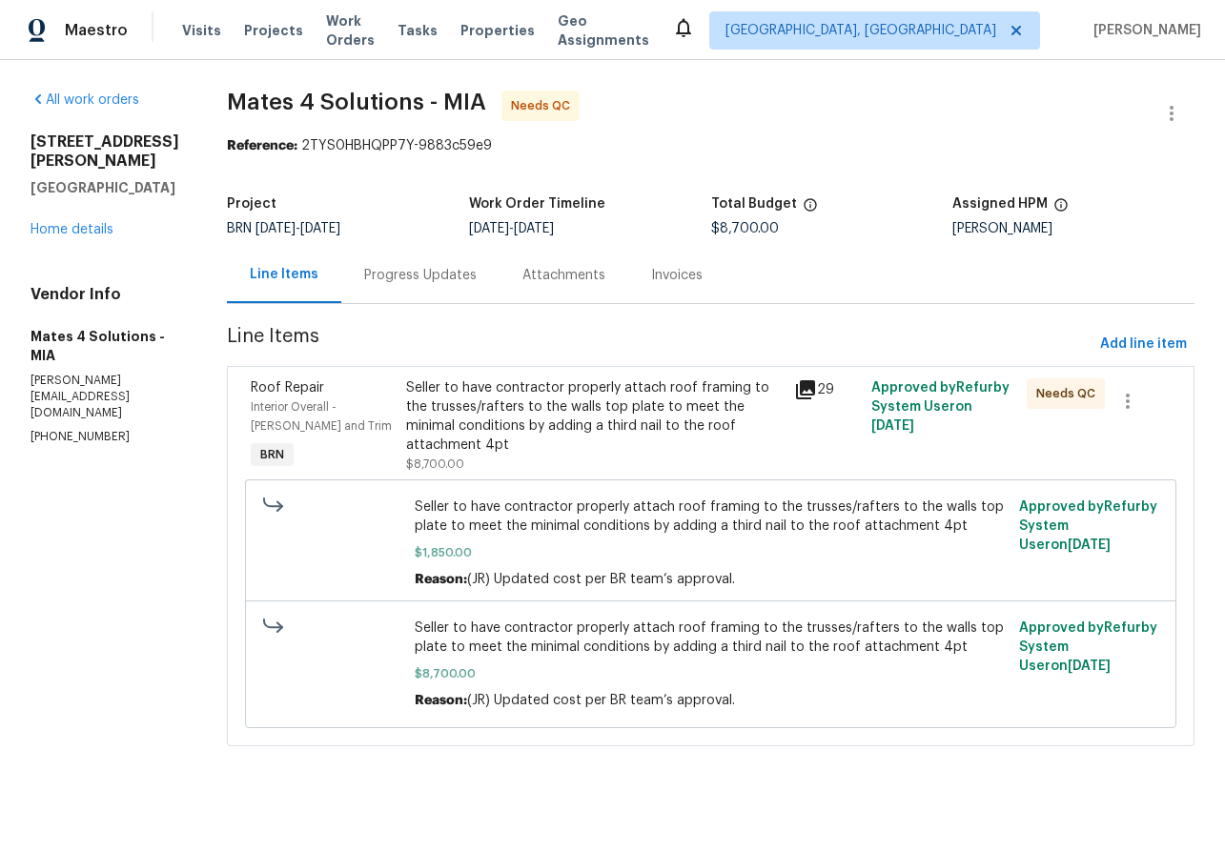
click at [809, 391] on icon at bounding box center [805, 389] width 23 height 23
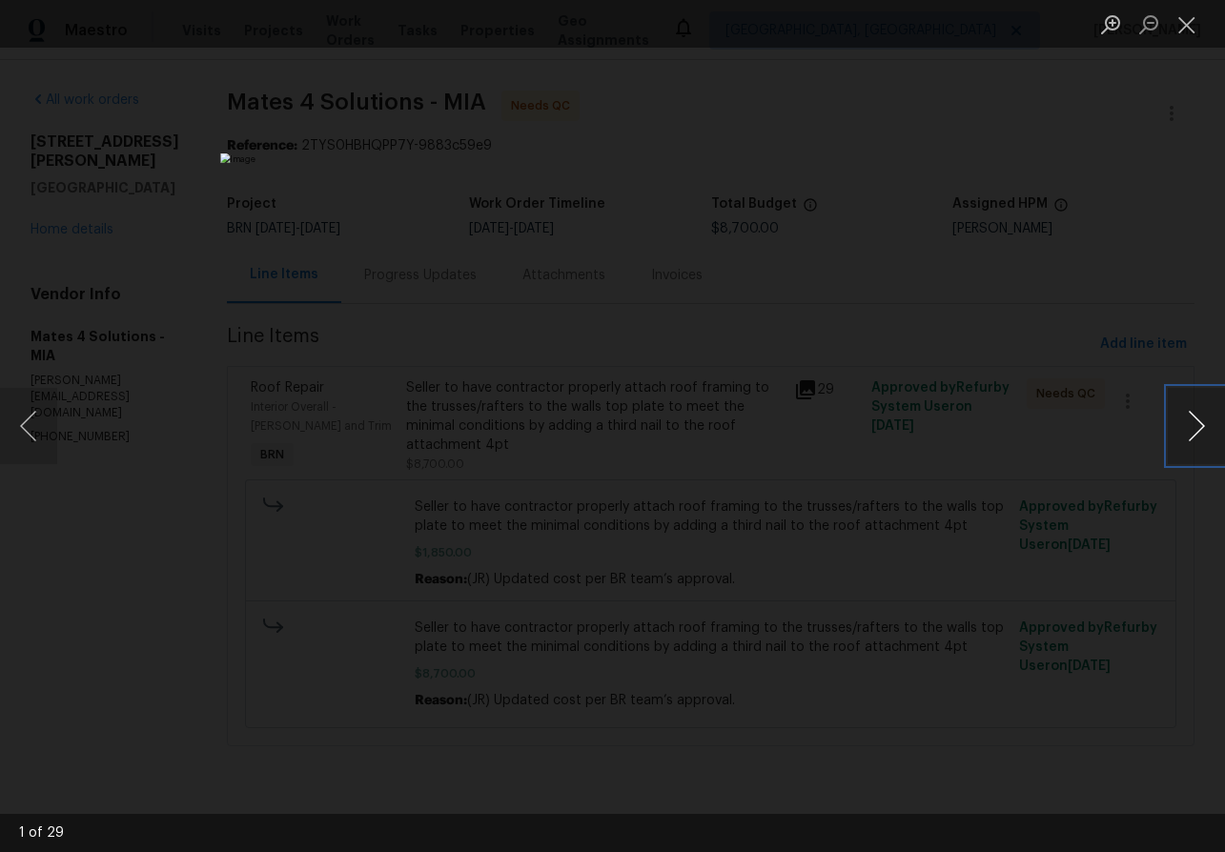
click at [1202, 426] on button "Next image" at bounding box center [1195, 426] width 57 height 76
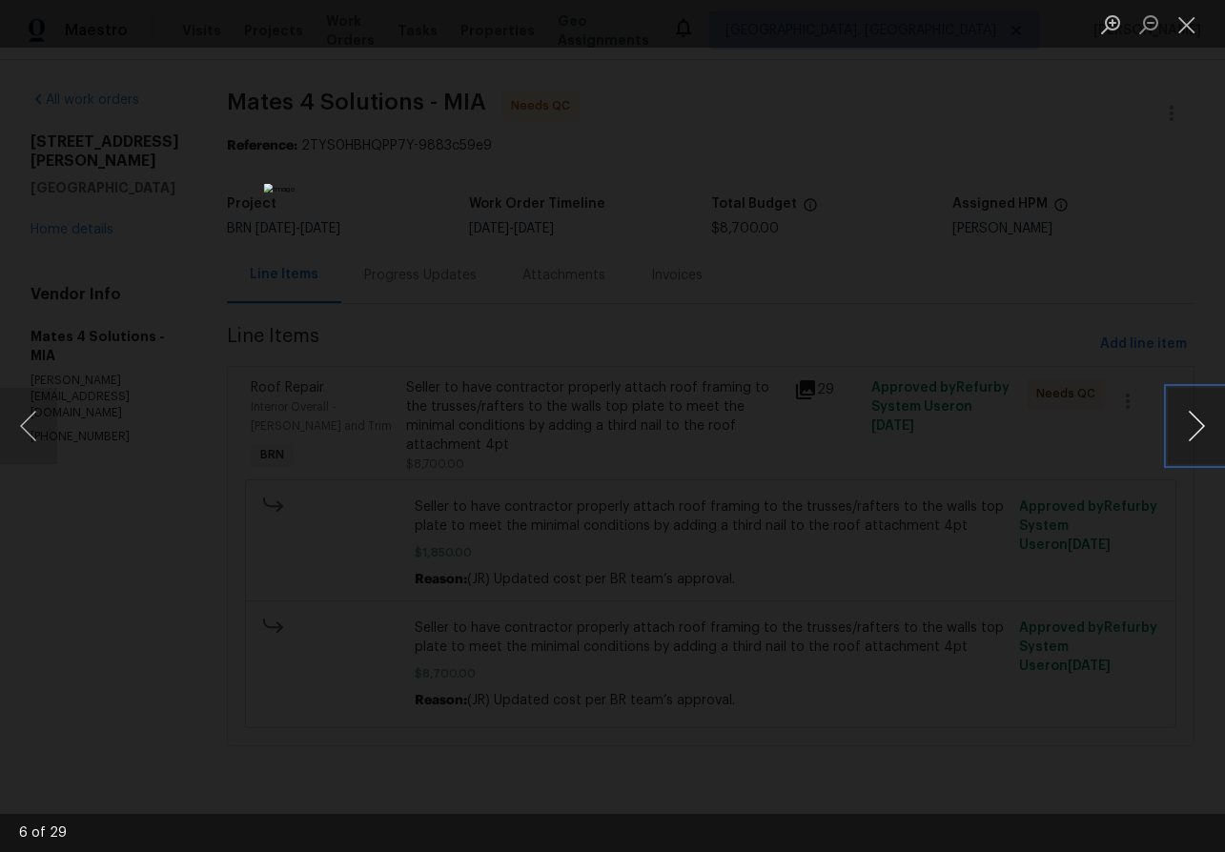
click at [1202, 426] on button "Next image" at bounding box center [1195, 426] width 57 height 76
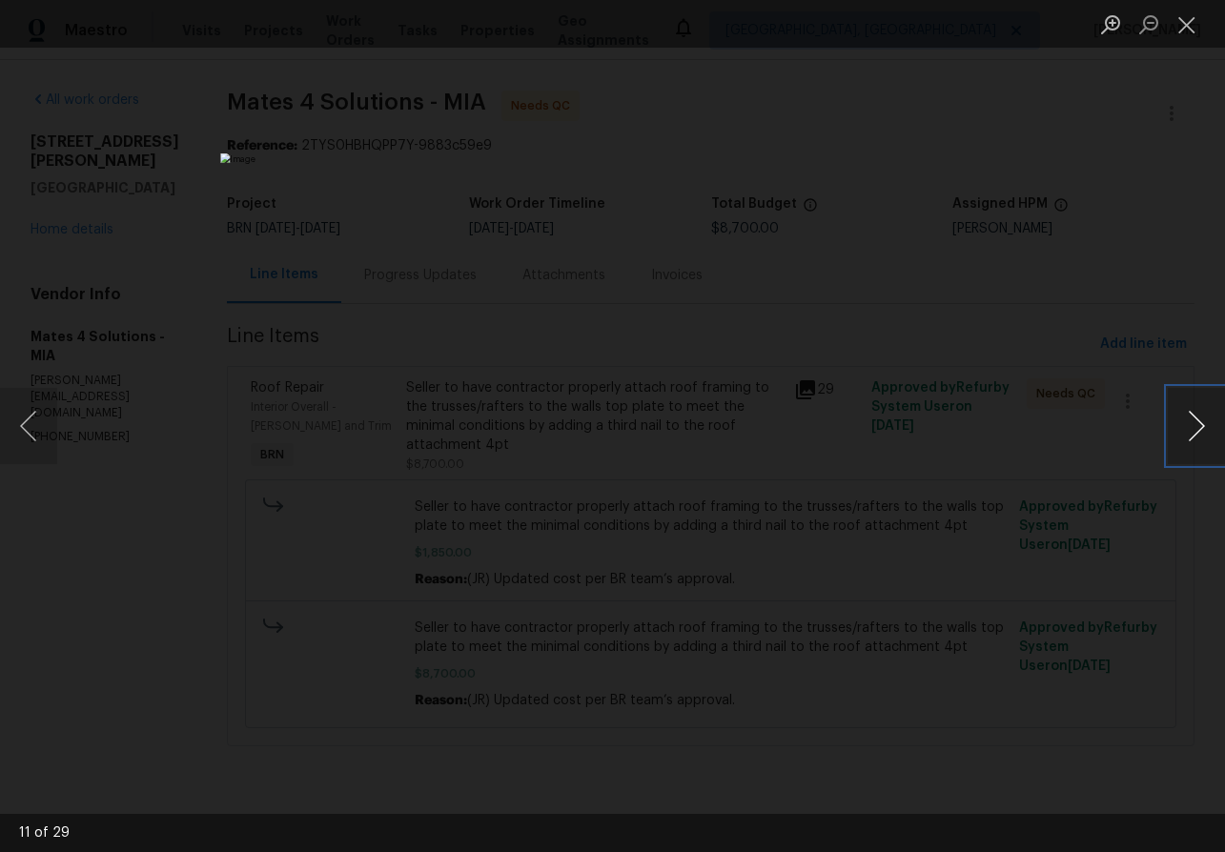
click at [1199, 425] on button "Next image" at bounding box center [1195, 426] width 57 height 76
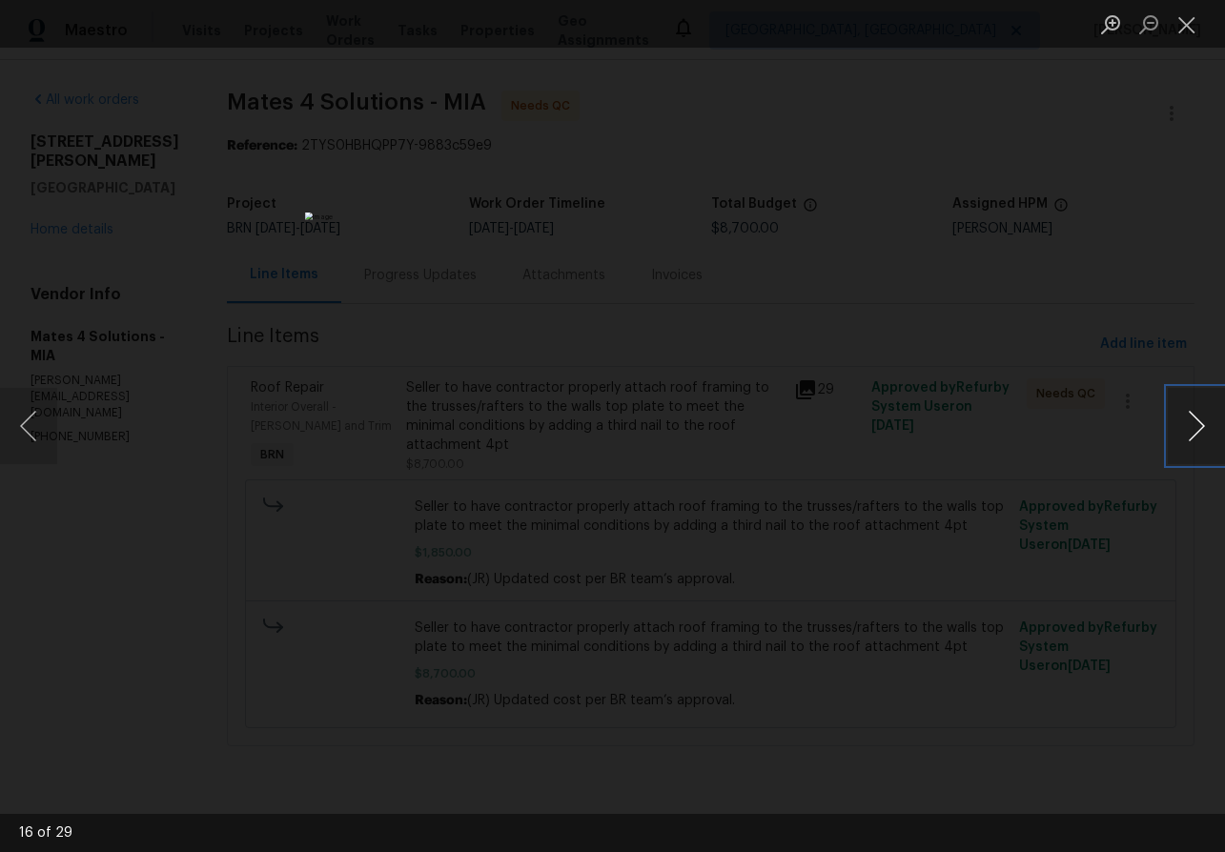
click at [1199, 425] on button "Next image" at bounding box center [1195, 426] width 57 height 76
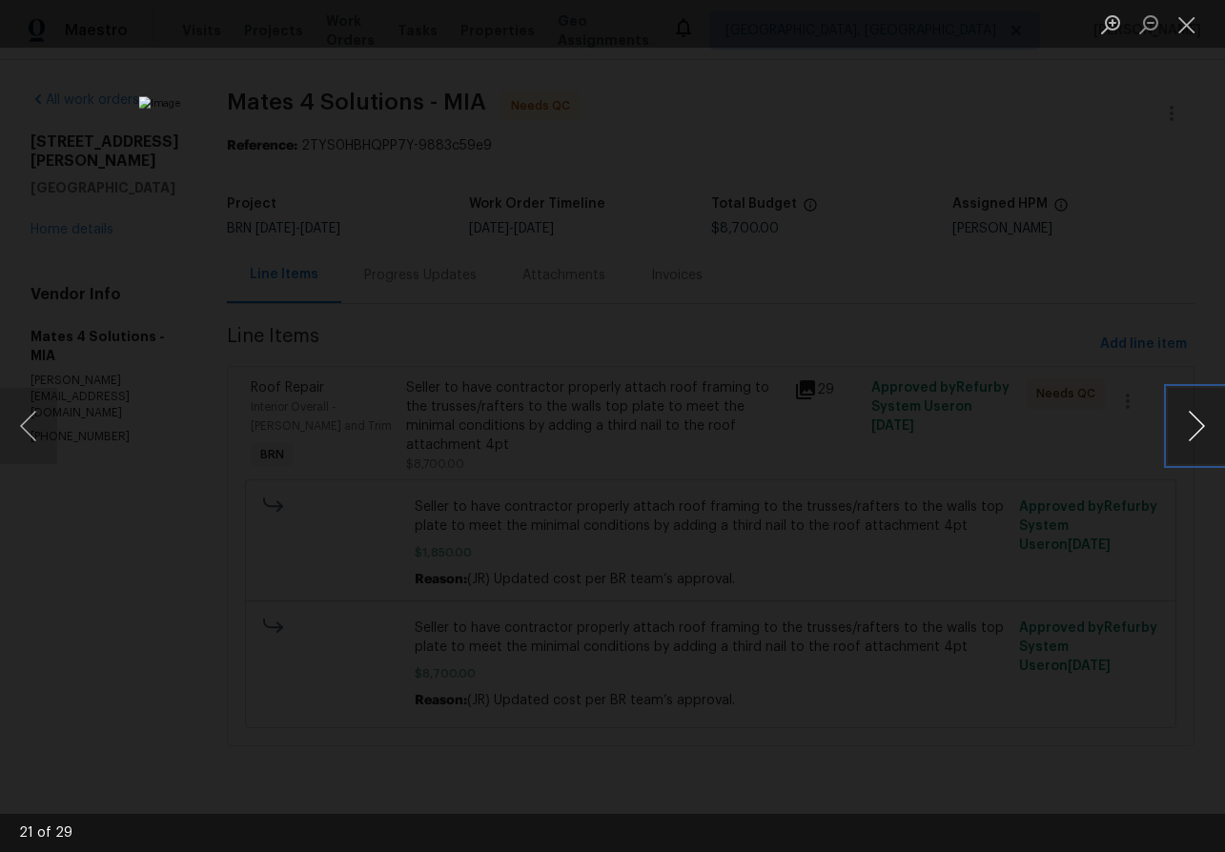
click at [1199, 425] on button "Next image" at bounding box center [1195, 426] width 57 height 76
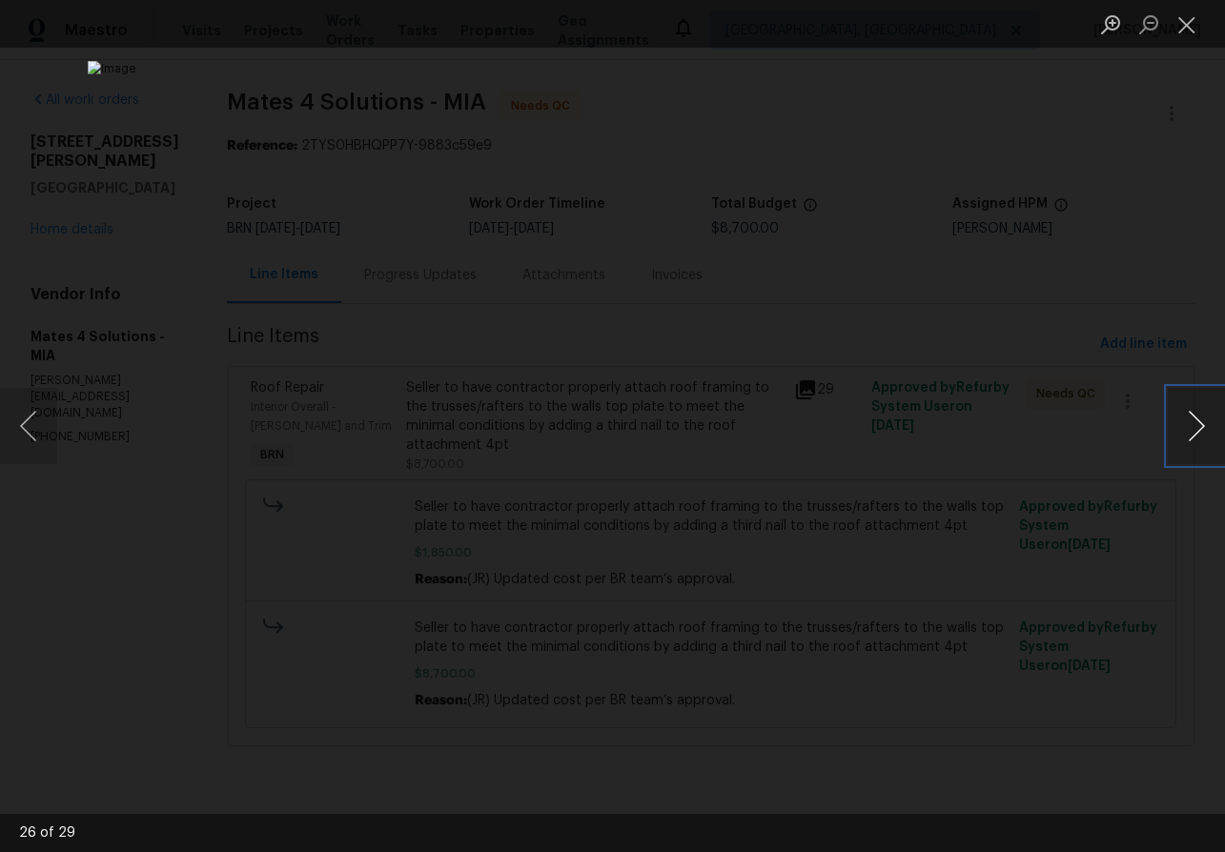
click at [1199, 425] on button "Next image" at bounding box center [1195, 426] width 57 height 76
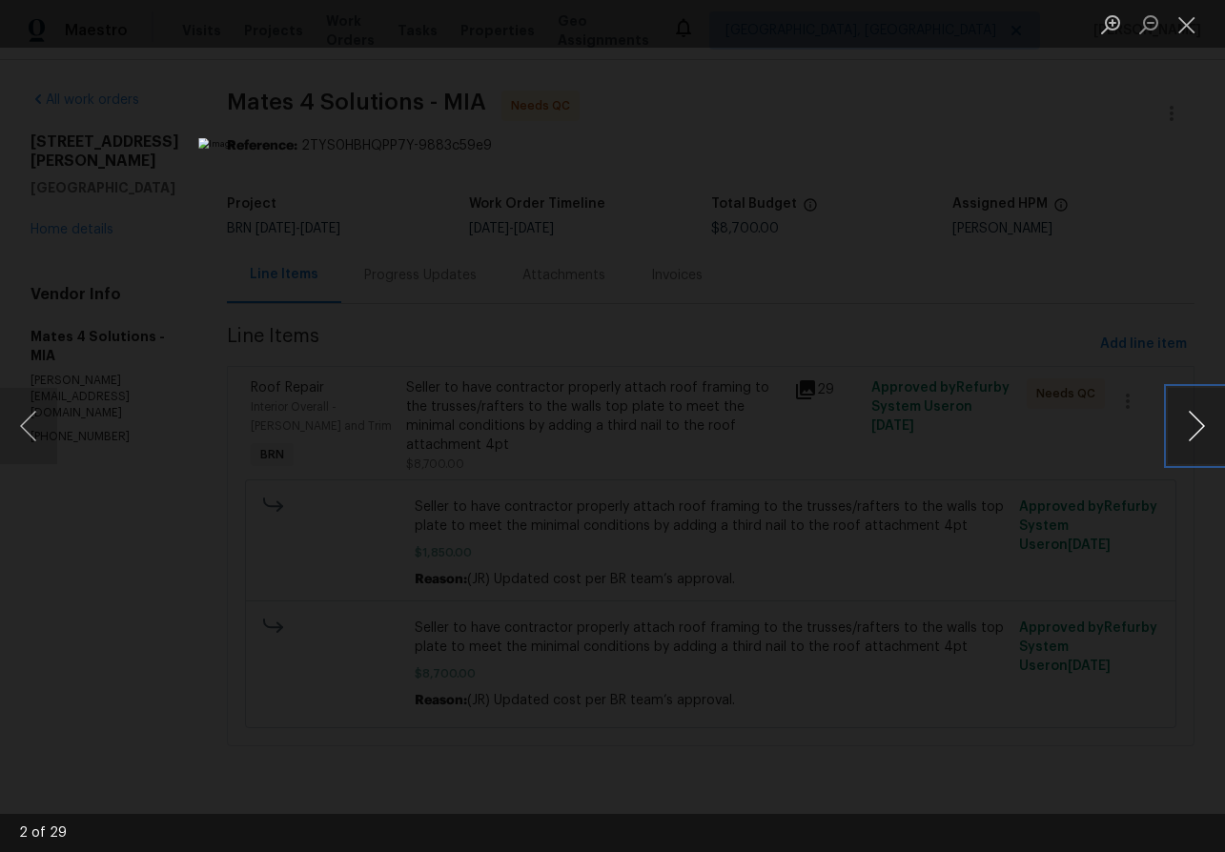
click at [1199, 425] on button "Next image" at bounding box center [1195, 426] width 57 height 76
click at [1187, 42] on li "Lightbox" at bounding box center [1186, 24] width 38 height 48
click at [1187, 23] on button "Close lightbox" at bounding box center [1186, 24] width 38 height 33
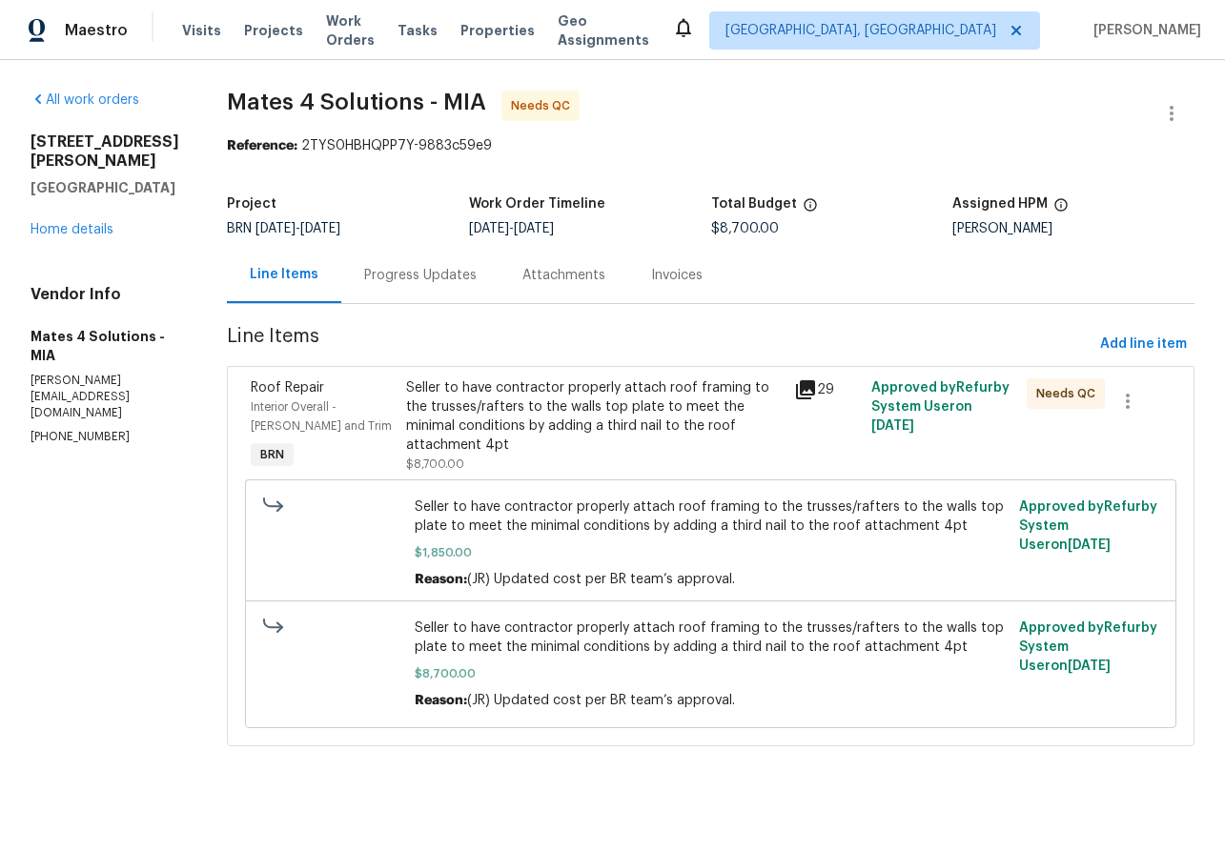
click at [387, 270] on div "Progress Updates" at bounding box center [420, 275] width 112 height 19
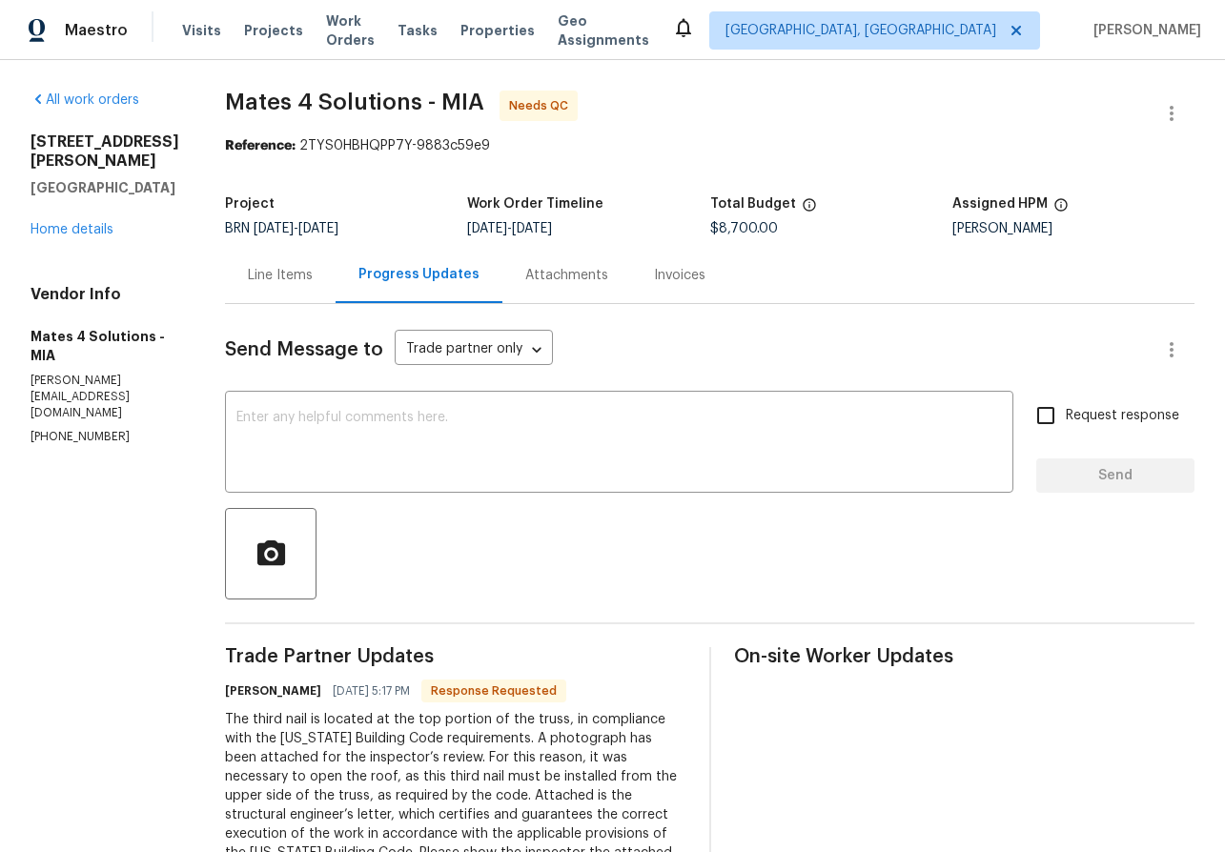
click at [293, 267] on div "Line Items" at bounding box center [280, 275] width 65 height 19
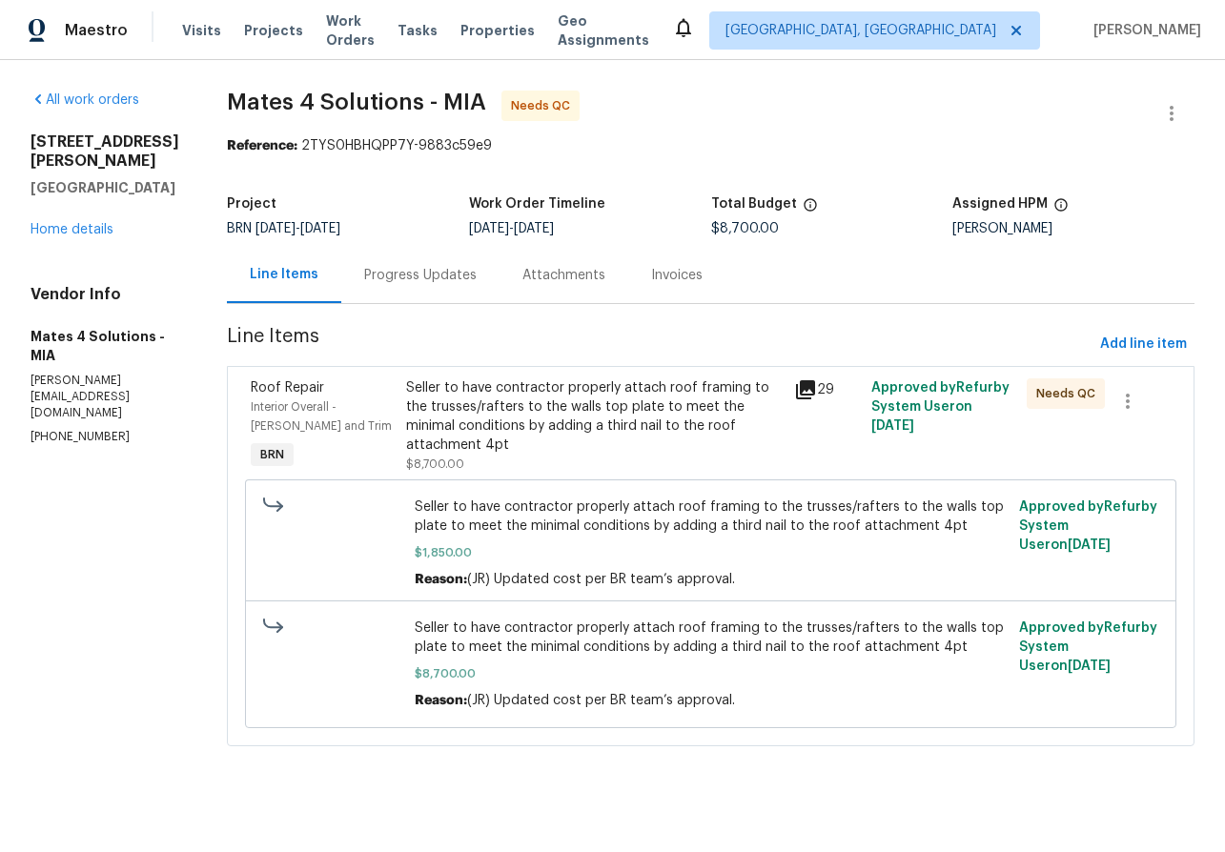
click at [422, 262] on div "Progress Updates" at bounding box center [420, 275] width 158 height 56
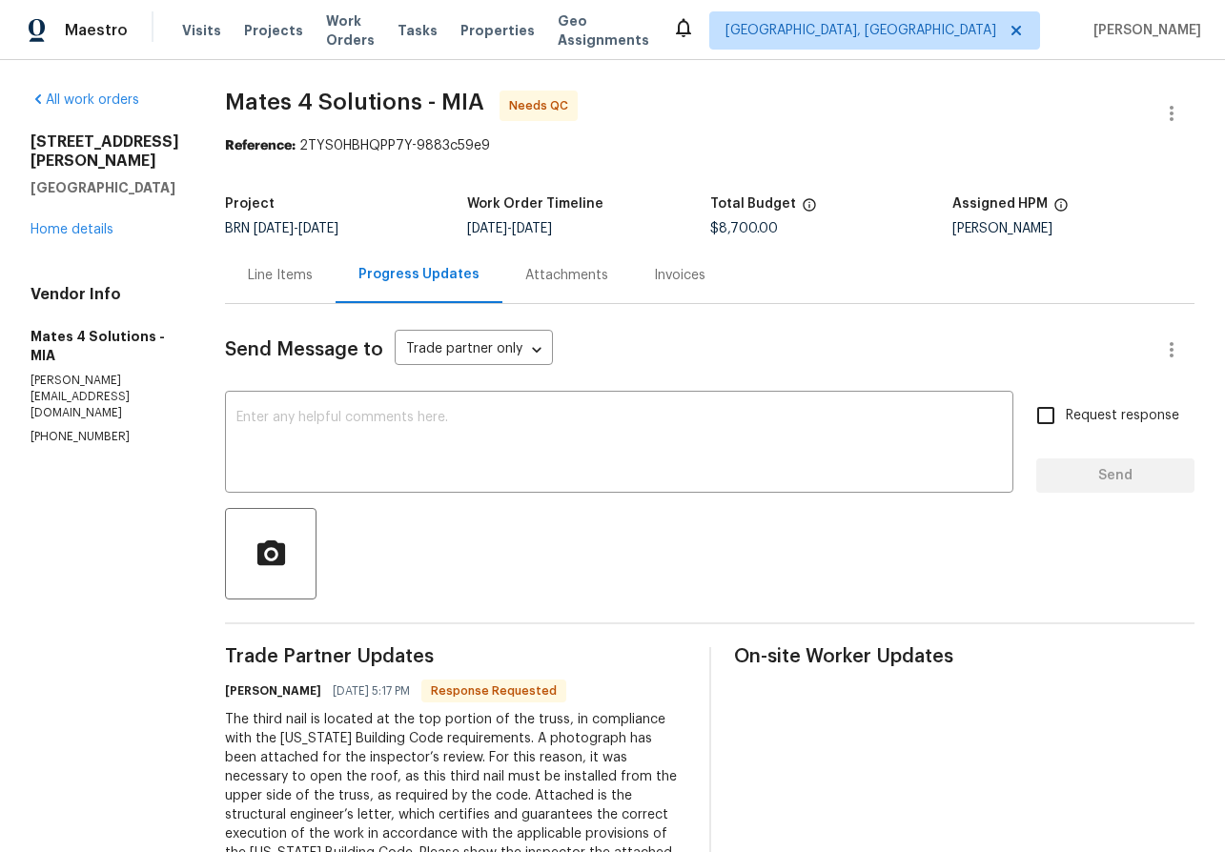
click at [313, 271] on div "Line Items" at bounding box center [280, 275] width 65 height 19
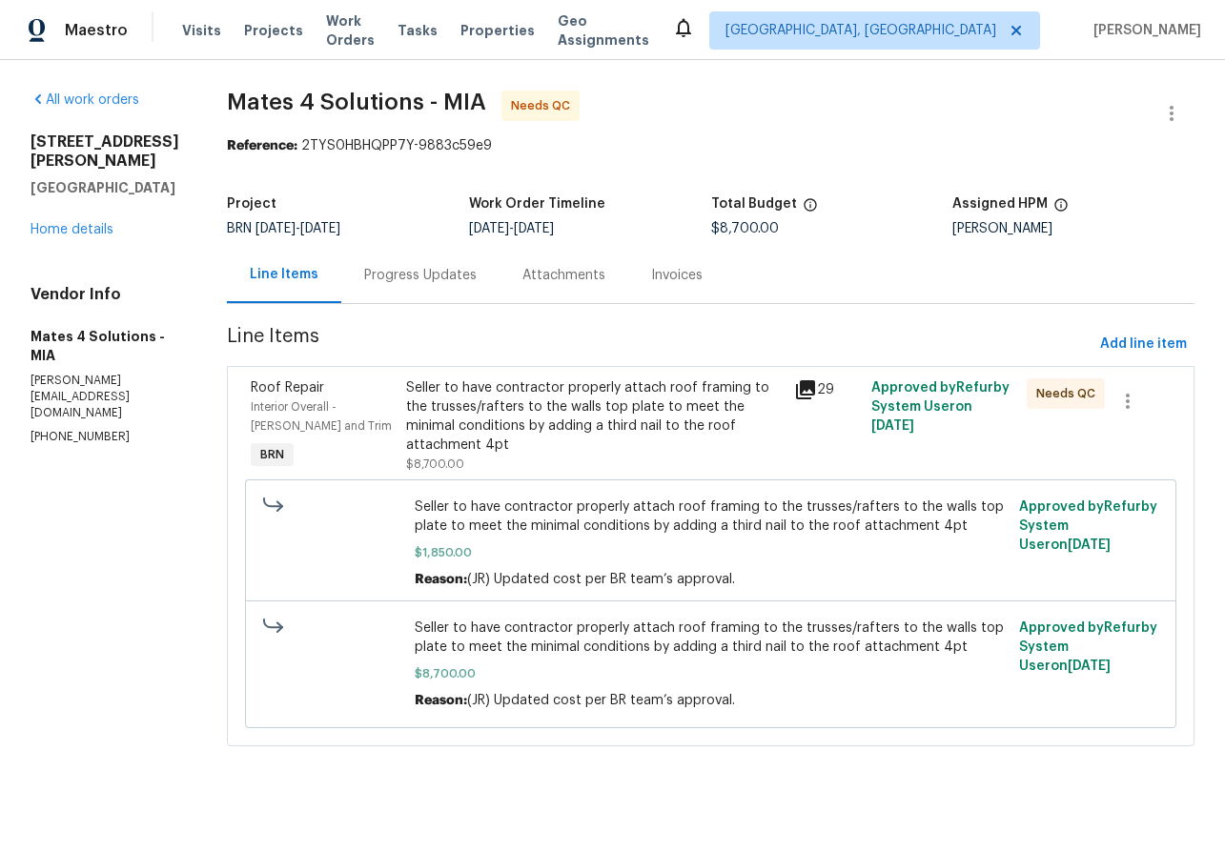
click at [810, 394] on icon at bounding box center [805, 389] width 23 height 23
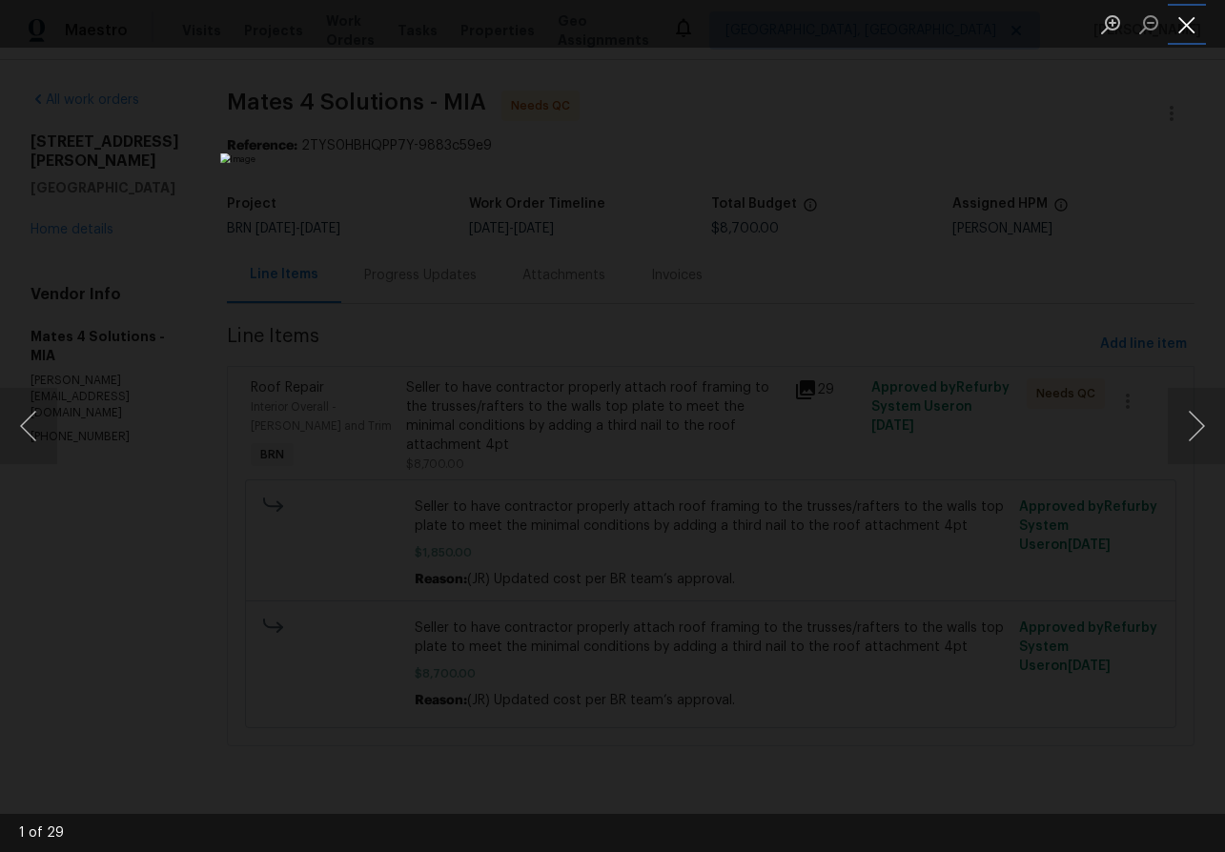
click at [1187, 26] on button "Close lightbox" at bounding box center [1186, 24] width 38 height 33
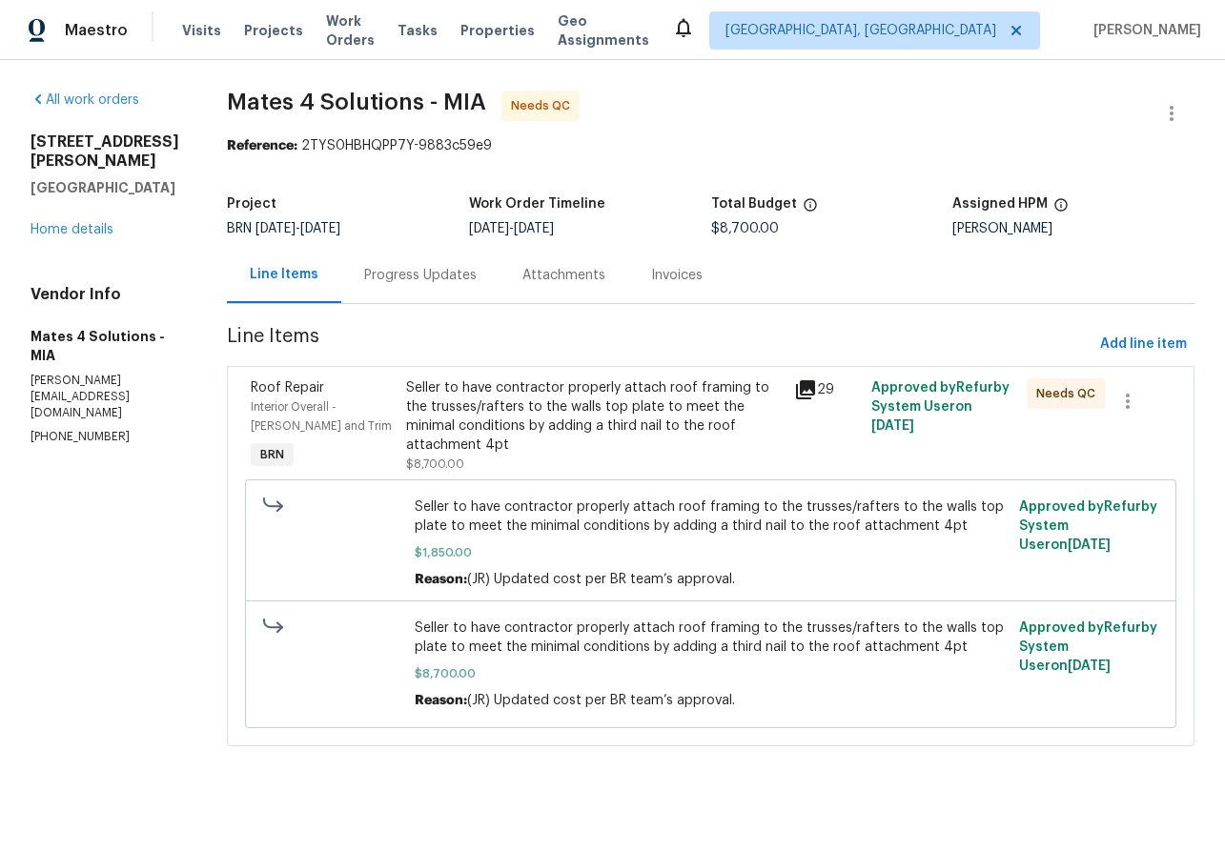
click at [419, 256] on div "Progress Updates" at bounding box center [420, 275] width 158 height 56
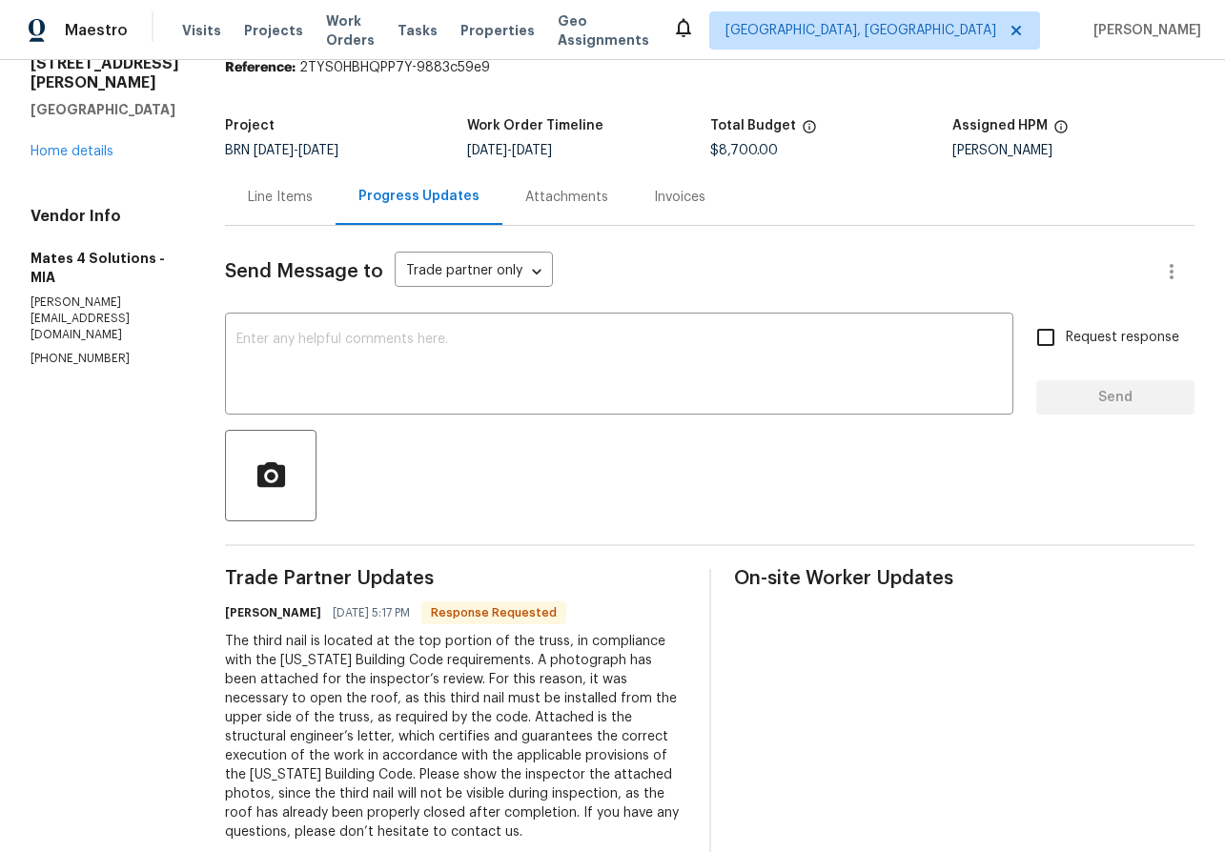
scroll to position [17, 0]
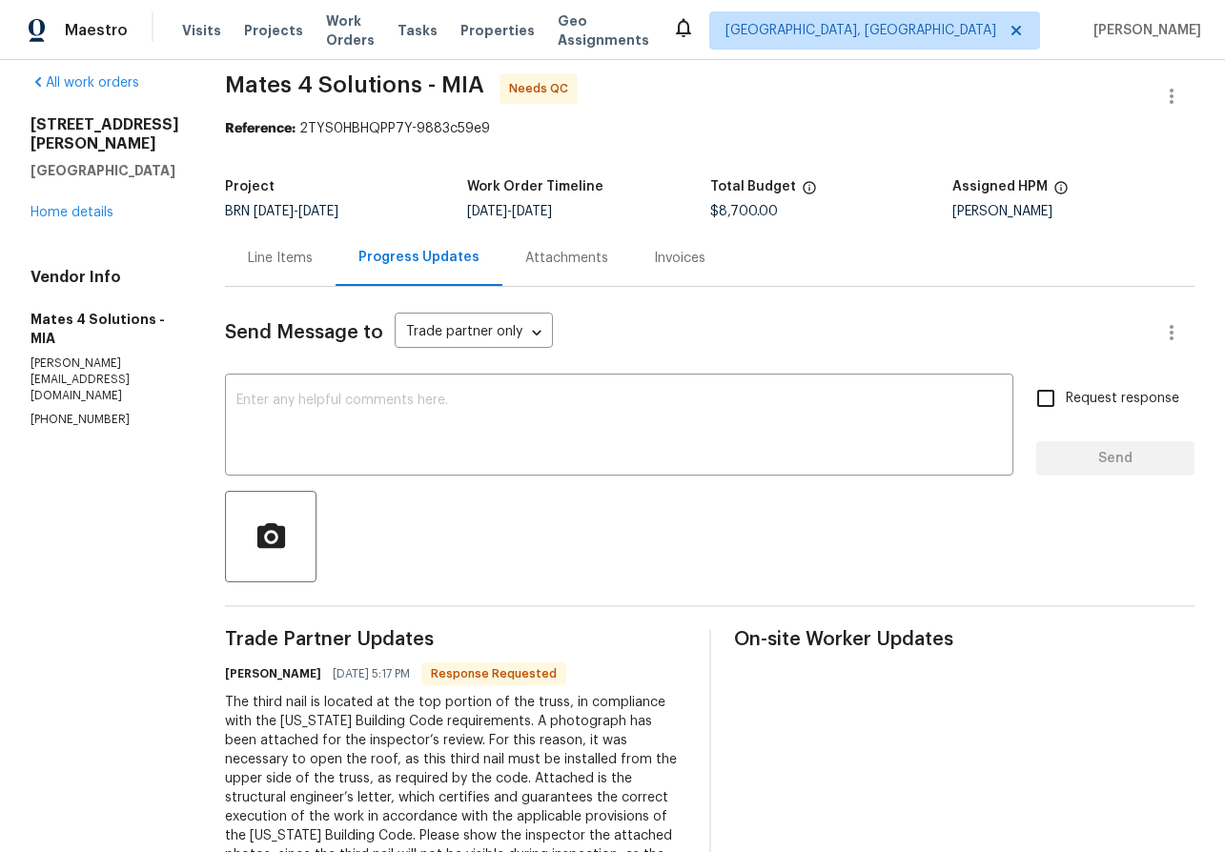
click at [312, 261] on div "Line Items" at bounding box center [280, 258] width 65 height 19
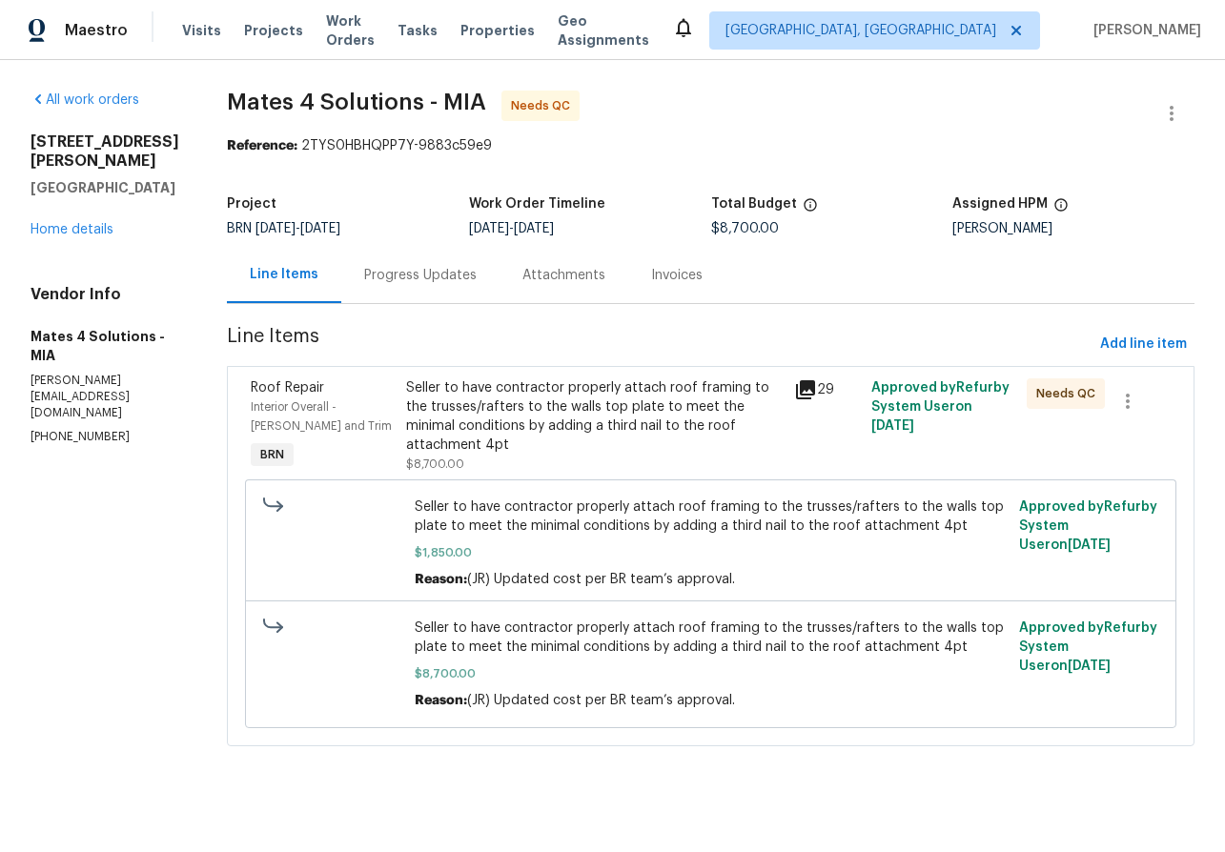
click at [809, 390] on icon at bounding box center [805, 389] width 23 height 23
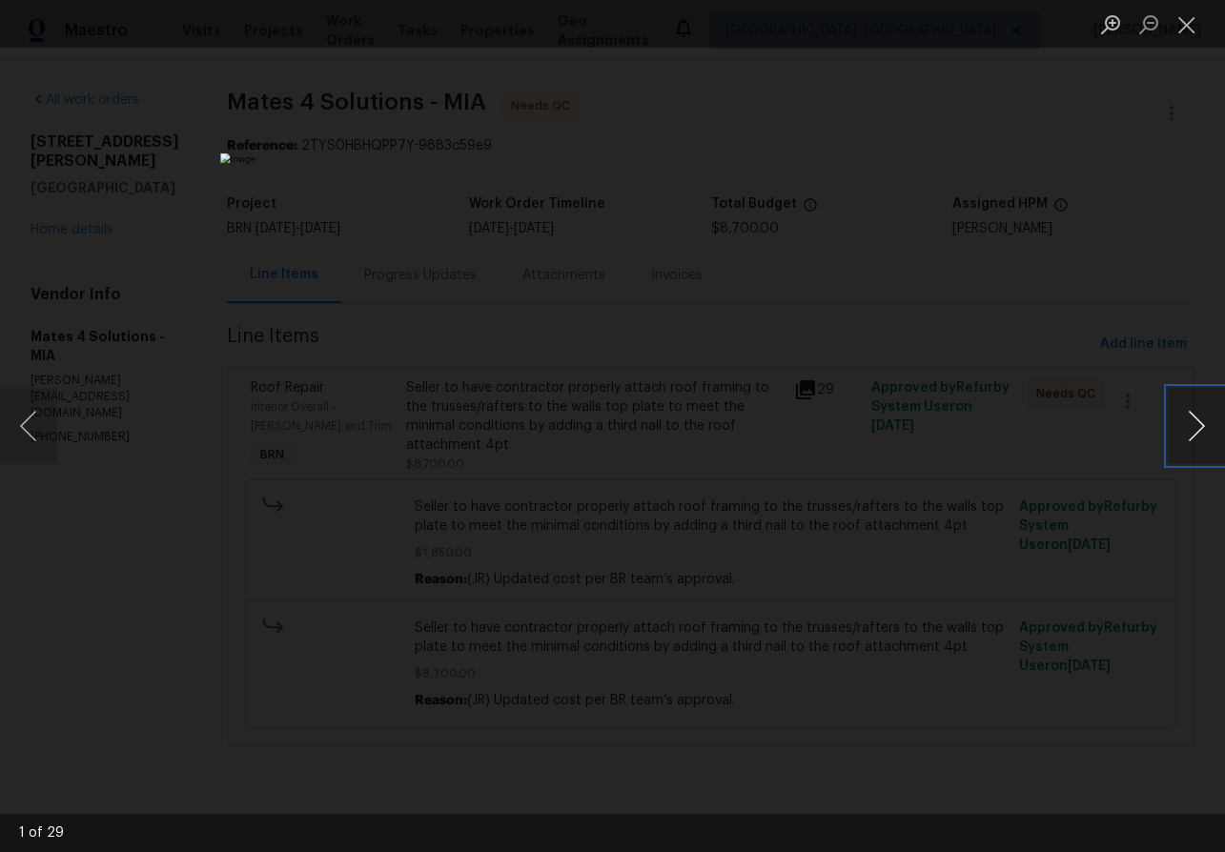
click at [1198, 419] on button "Next image" at bounding box center [1195, 426] width 57 height 76
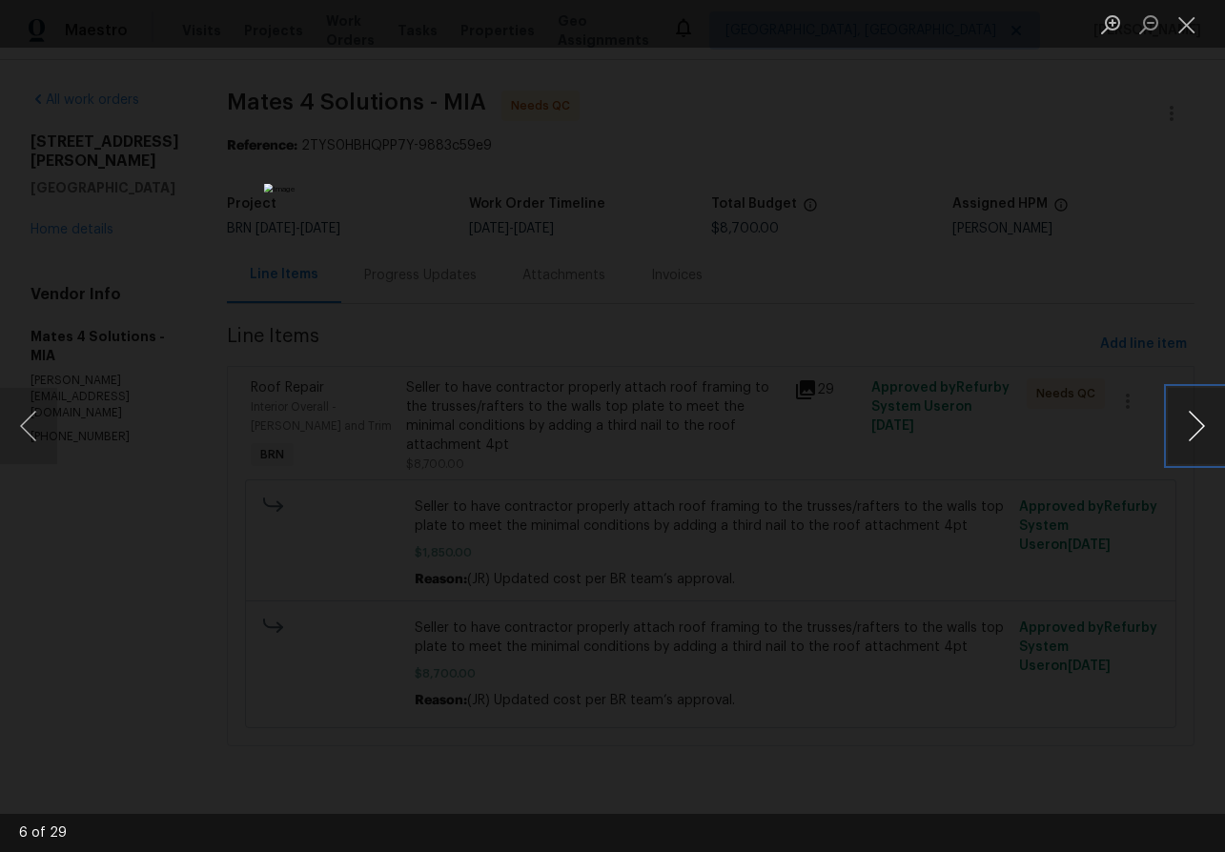
click at [1198, 419] on button "Next image" at bounding box center [1195, 426] width 57 height 76
click at [1193, 430] on button "Next image" at bounding box center [1195, 426] width 57 height 76
click at [1193, 431] on button "Next image" at bounding box center [1195, 426] width 57 height 76
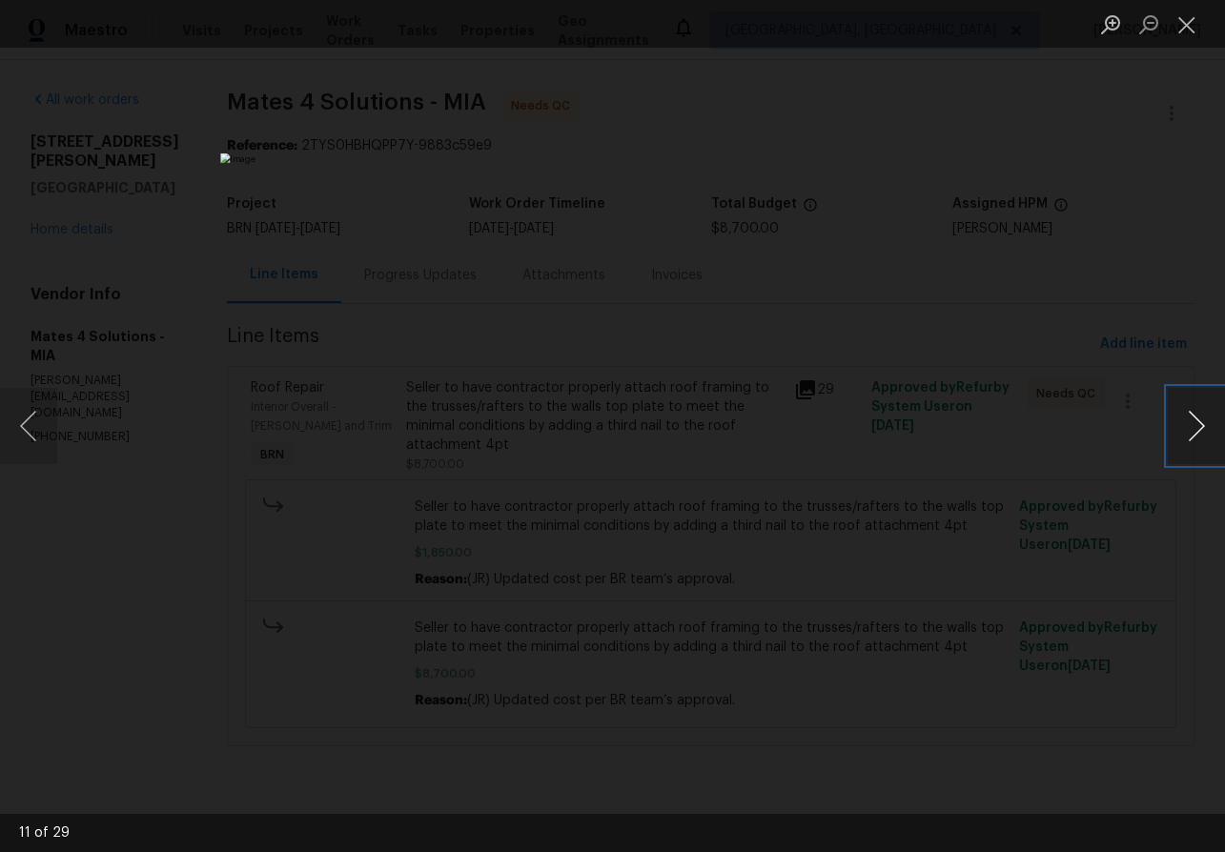
click at [1193, 431] on button "Next image" at bounding box center [1195, 426] width 57 height 76
click at [1197, 435] on button "Next image" at bounding box center [1195, 426] width 57 height 76
click at [1195, 431] on button "Next image" at bounding box center [1195, 426] width 57 height 76
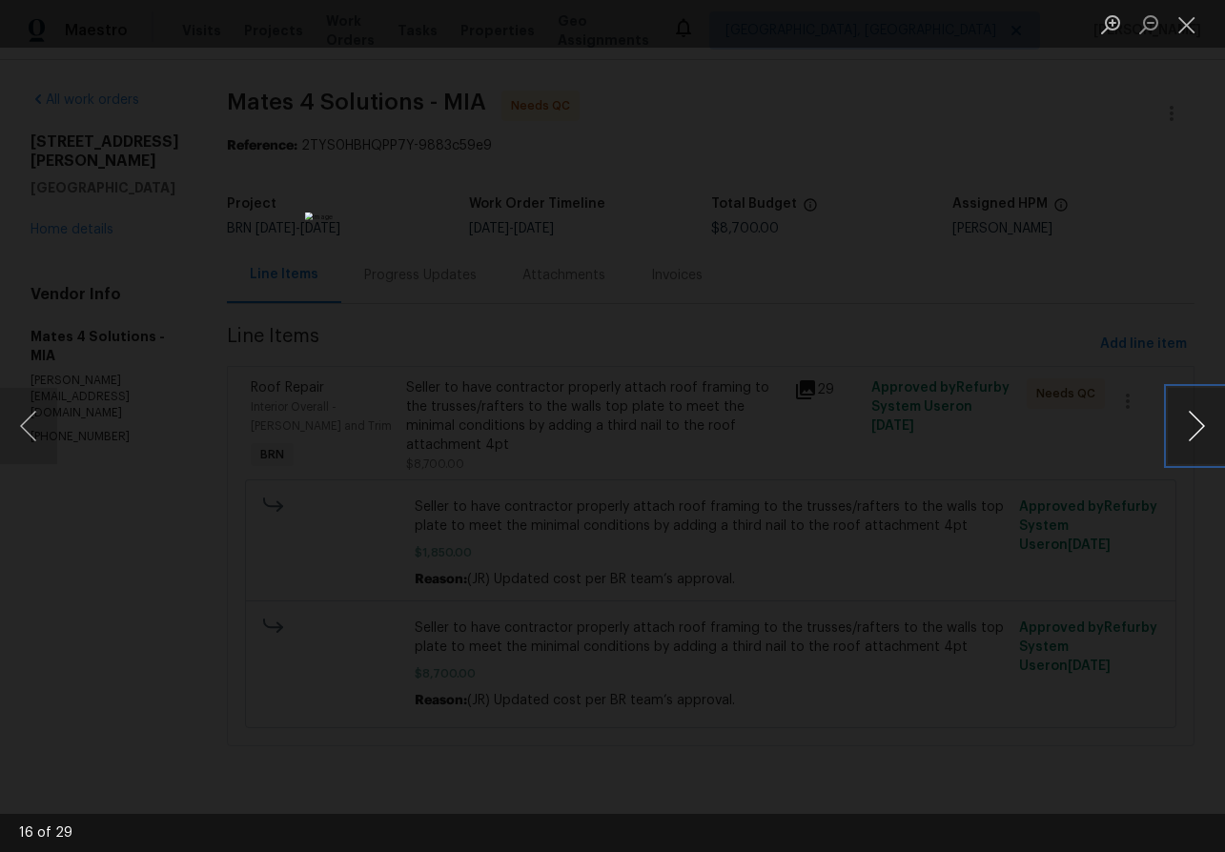
click at [1195, 431] on button "Next image" at bounding box center [1195, 426] width 57 height 76
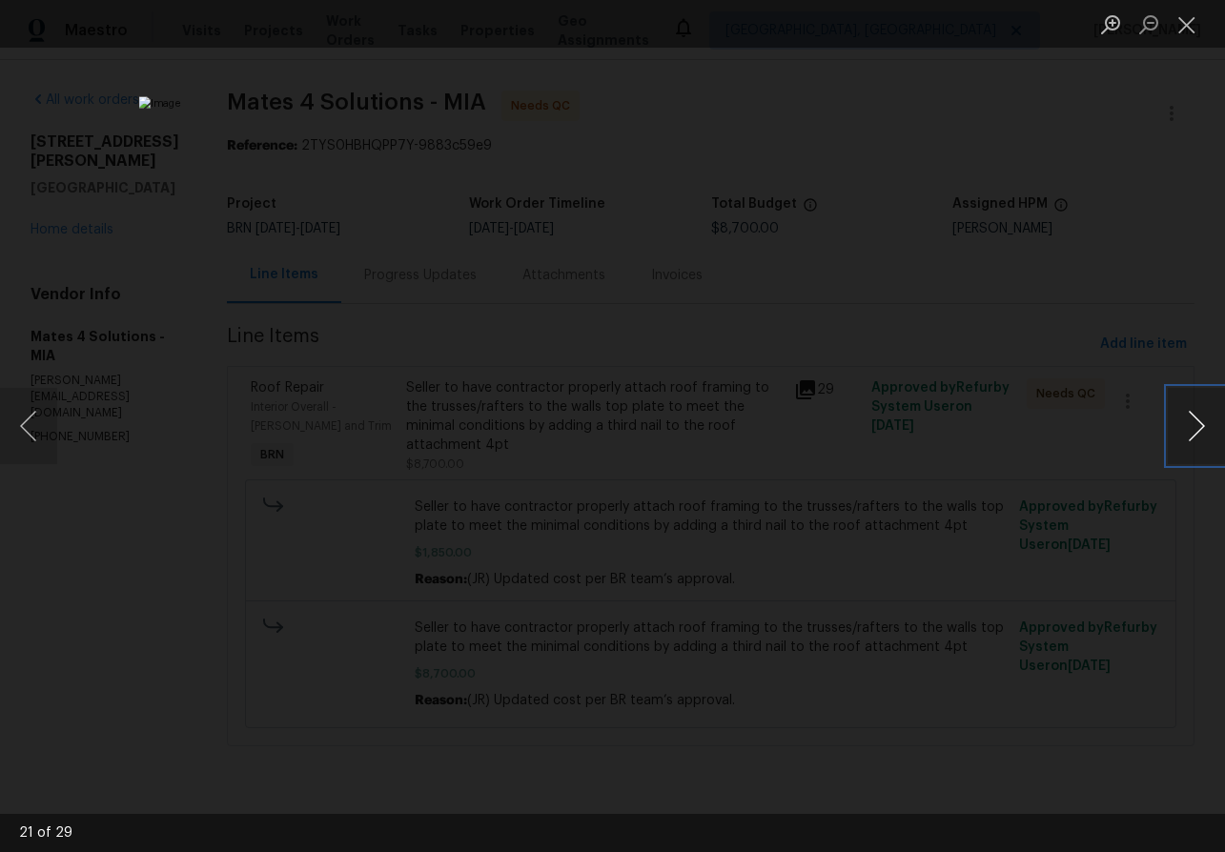
click at [1195, 431] on button "Next image" at bounding box center [1195, 426] width 57 height 76
click at [1197, 426] on button "Next image" at bounding box center [1195, 426] width 57 height 76
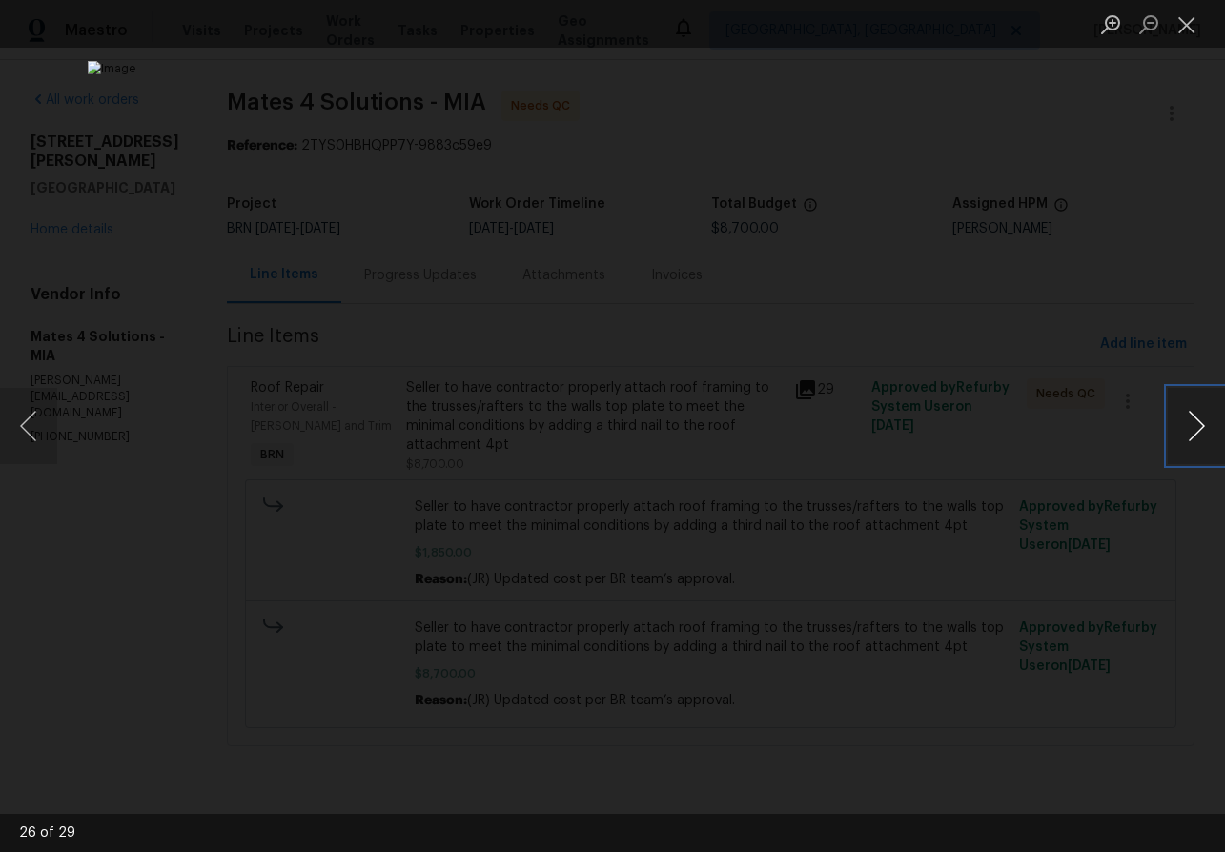
click at [1197, 426] on button "Next image" at bounding box center [1195, 426] width 57 height 76
click at [1187, 22] on button "Close lightbox" at bounding box center [1186, 24] width 38 height 33
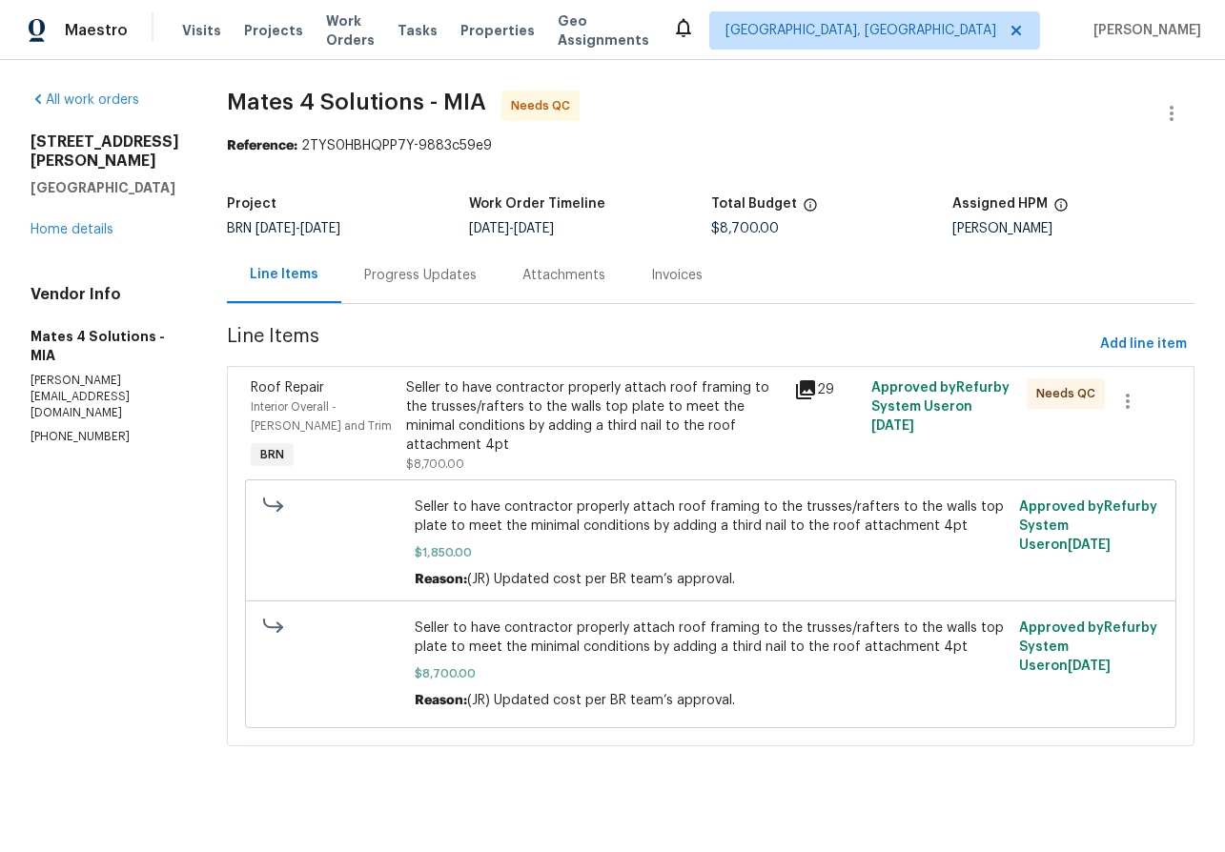
click at [416, 284] on div "Progress Updates" at bounding box center [420, 275] width 112 height 19
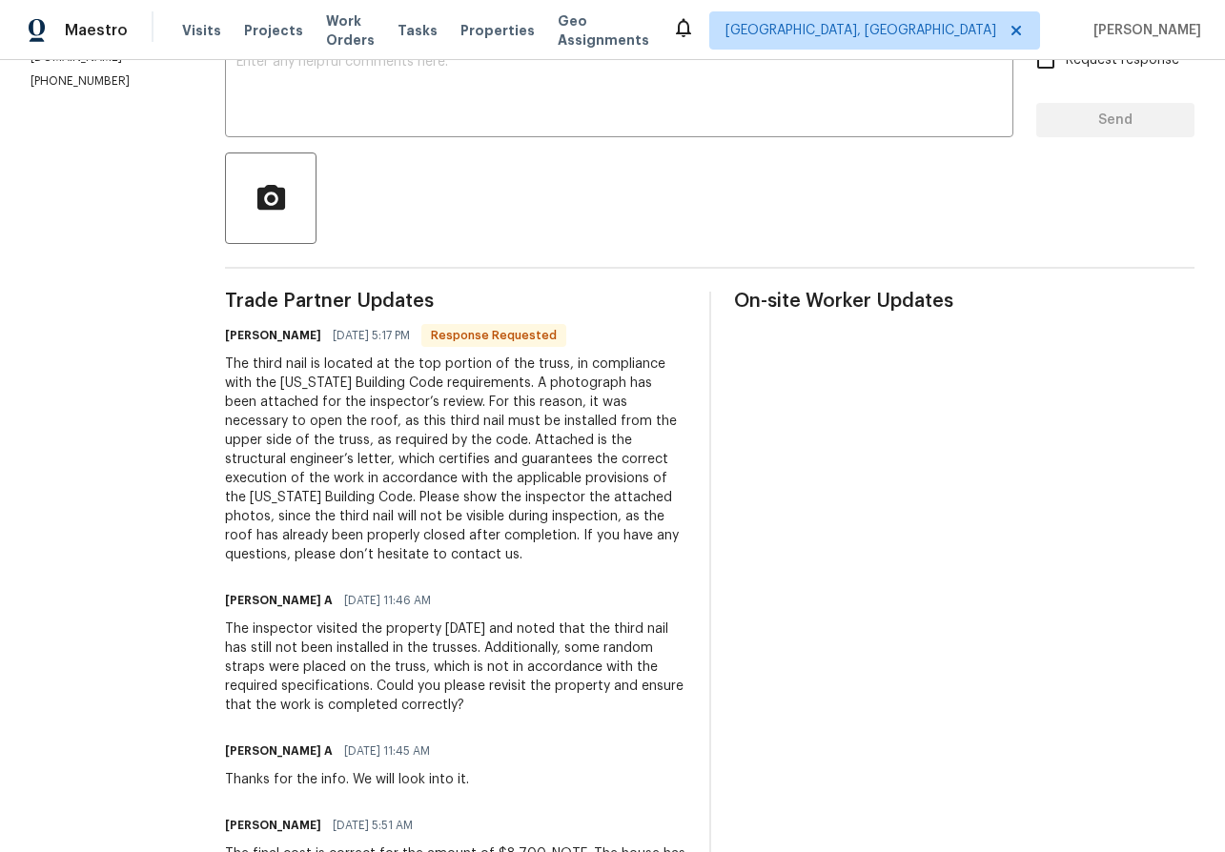
scroll to position [358, 0]
